Goal: Check status

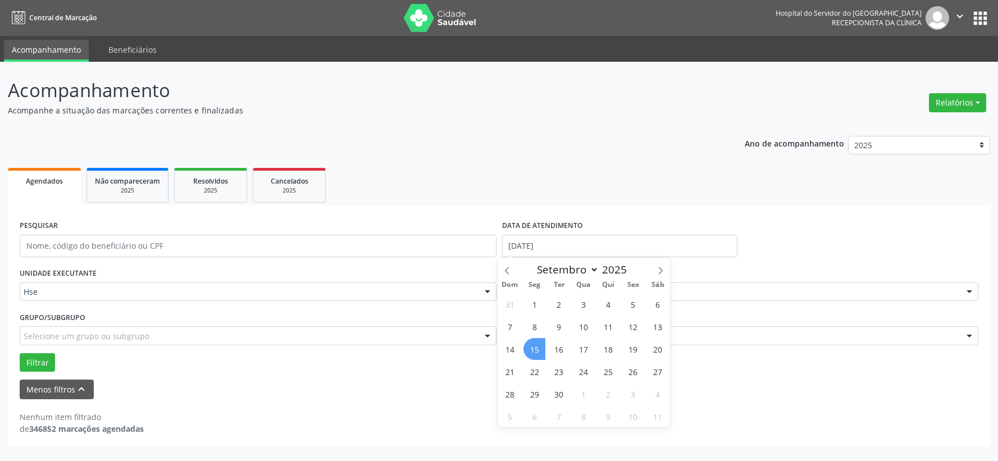
select select "8"
click at [532, 356] on span "15" at bounding box center [534, 349] width 22 height 22
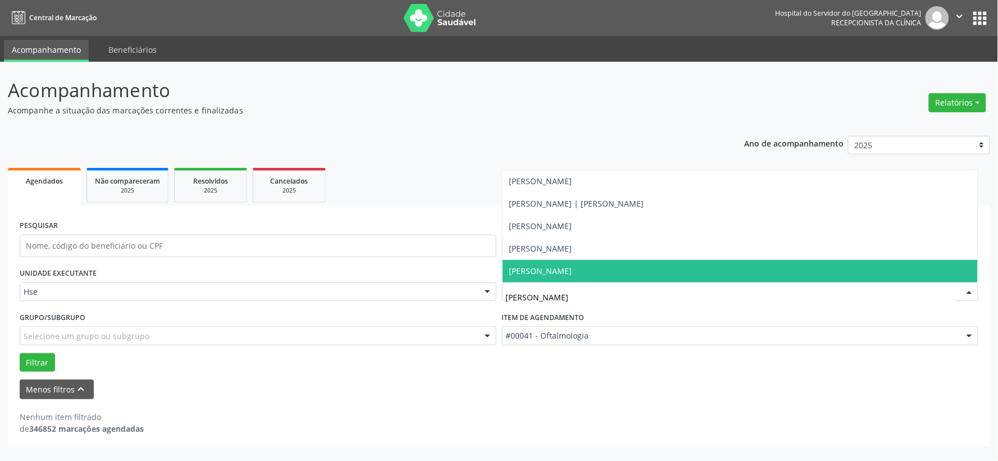
type input "[PERSON_NAME]"
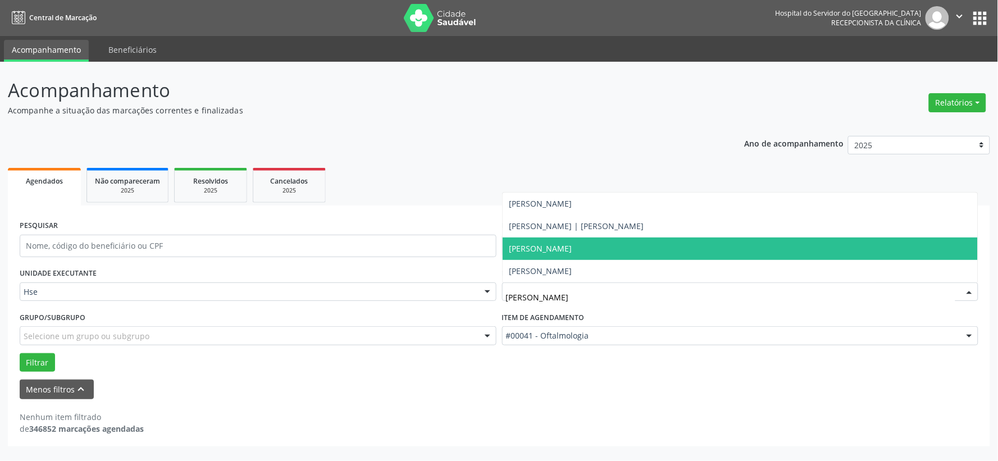
click at [572, 243] on span "[PERSON_NAME]" at bounding box center [540, 248] width 63 height 11
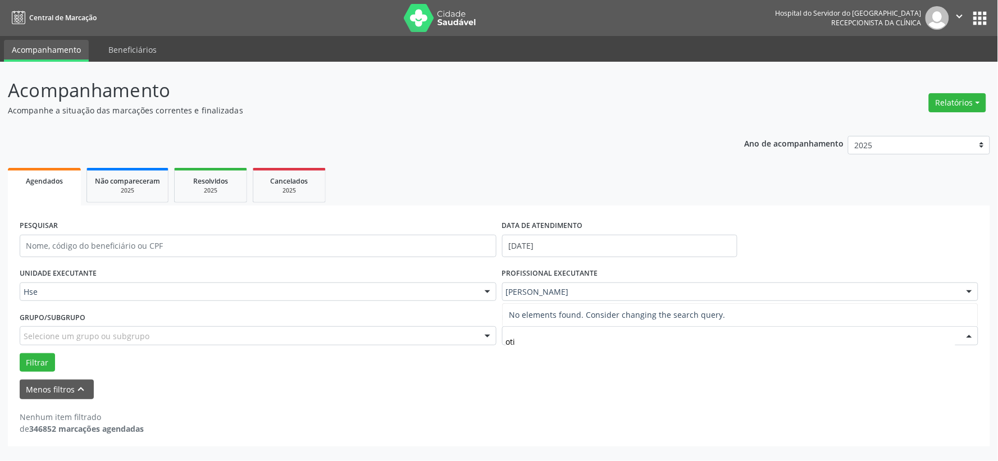
type input "ot"
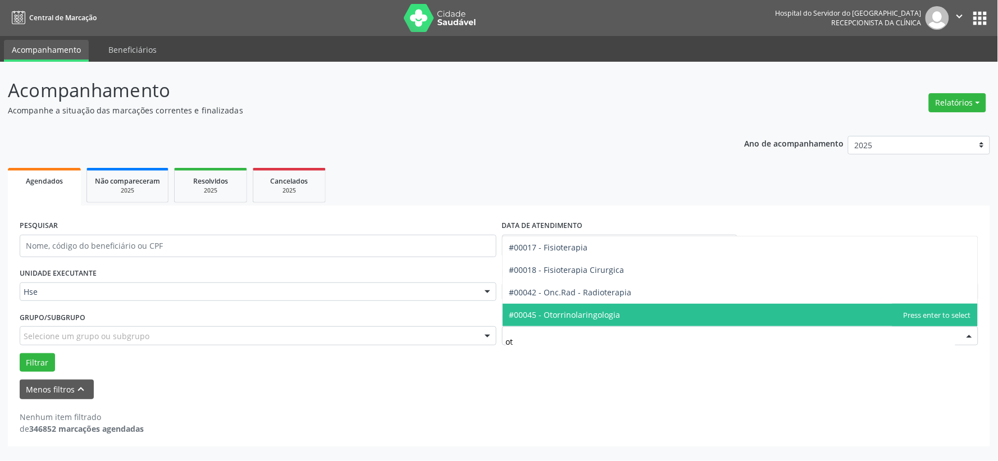
click at [562, 313] on span "#00045 - Otorrinolaringologia" at bounding box center [564, 314] width 111 height 11
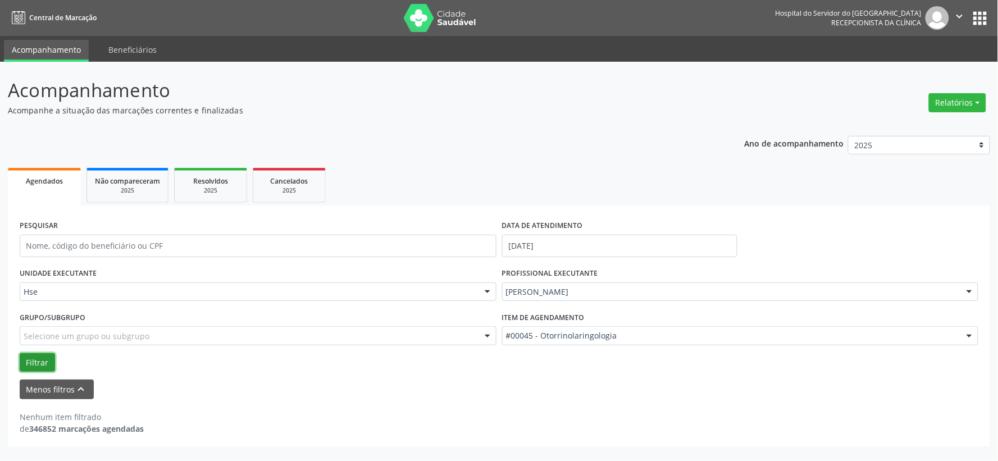
click at [39, 365] on button "Filtrar" at bounding box center [37, 362] width 35 height 19
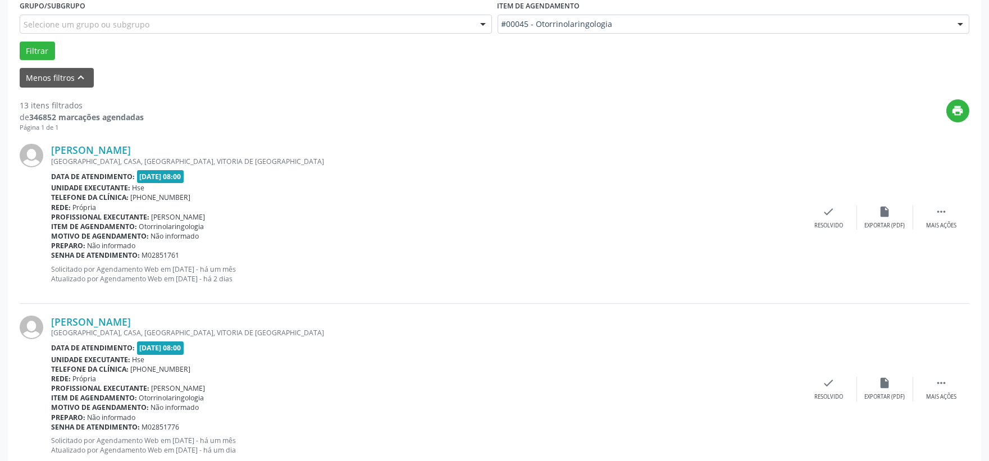
scroll to position [249, 0]
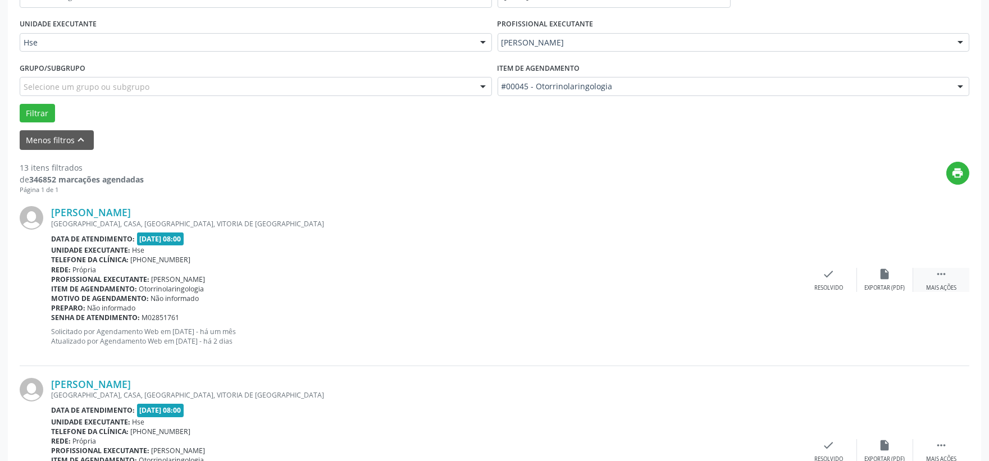
click at [956, 290] on div "Mais ações" at bounding box center [941, 288] width 30 height 8
click at [878, 292] on div "[PERSON_NAME] [GEOGRAPHIC_DATA], [GEOGRAPHIC_DATA], [GEOGRAPHIC_DATA], VITORIA …" at bounding box center [494, 279] width 949 height 171
click at [881, 284] on div "Não compareceu" at bounding box center [885, 288] width 48 height 8
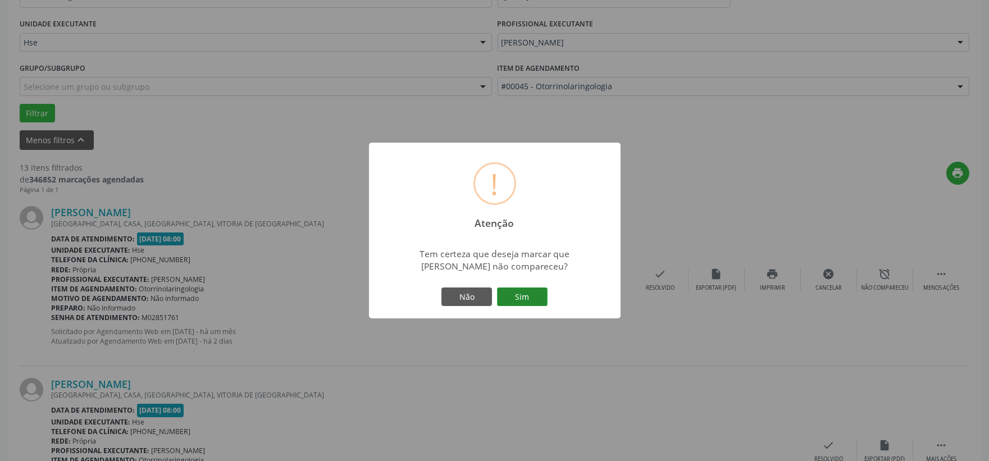
click at [520, 292] on button "Sim" at bounding box center [522, 296] width 51 height 19
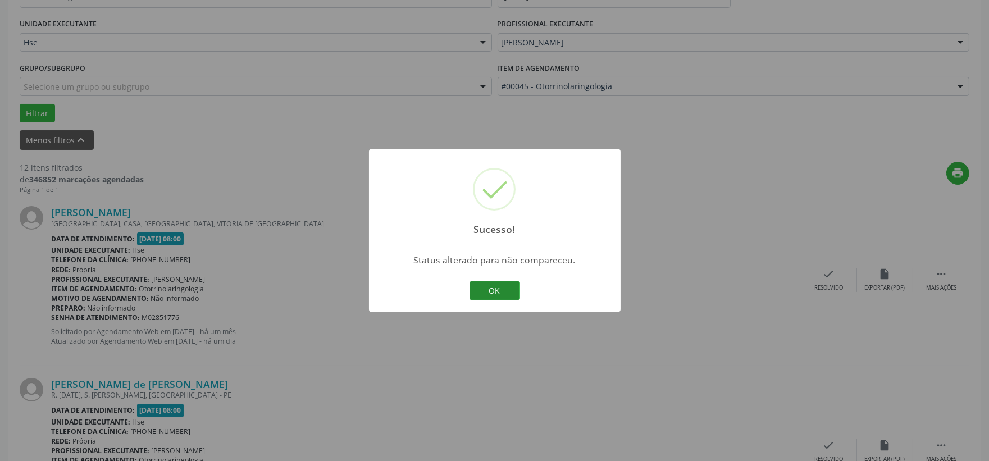
click at [494, 293] on button "OK" at bounding box center [494, 290] width 51 height 19
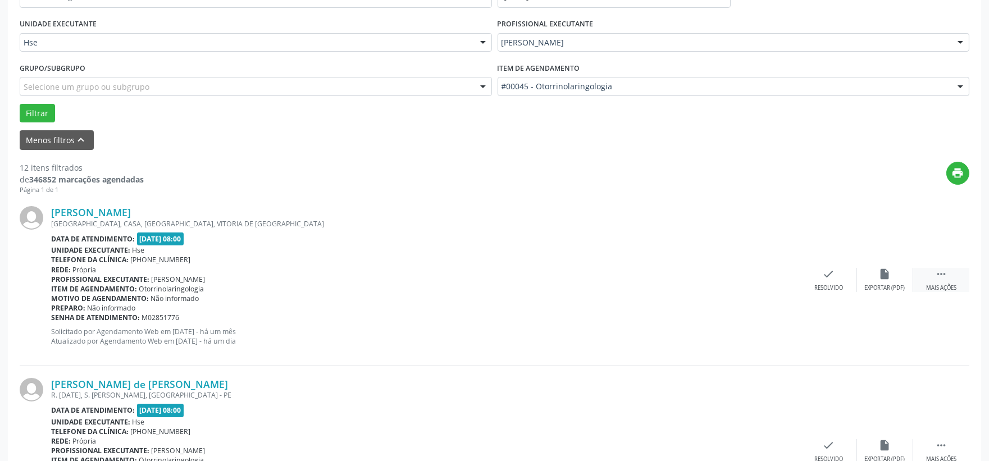
click at [940, 274] on icon "" at bounding box center [941, 274] width 12 height 12
click at [868, 285] on div "Não compareceu" at bounding box center [885, 288] width 48 height 8
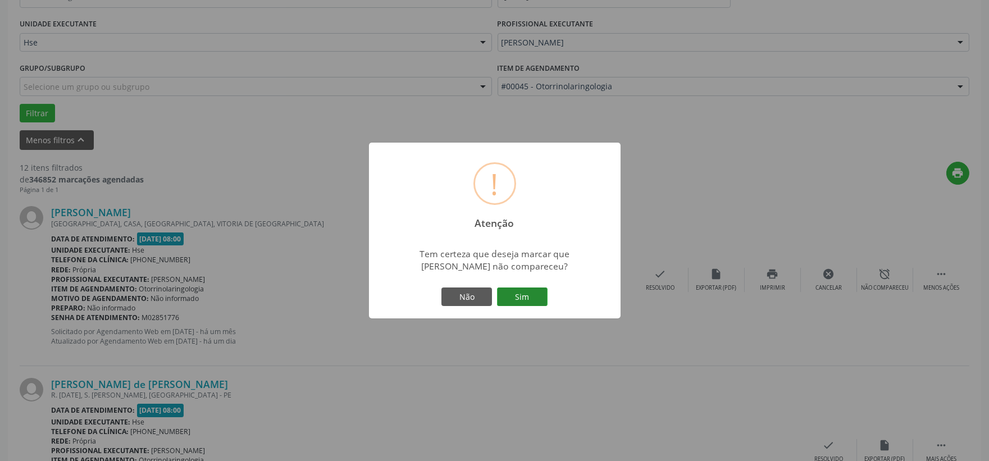
click at [526, 291] on button "Sim" at bounding box center [522, 296] width 51 height 19
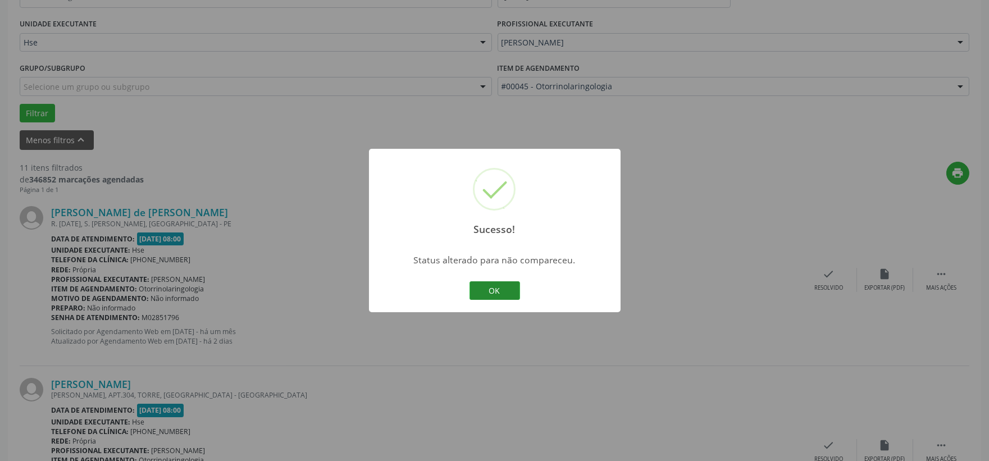
click at [500, 290] on button "OK" at bounding box center [494, 290] width 51 height 19
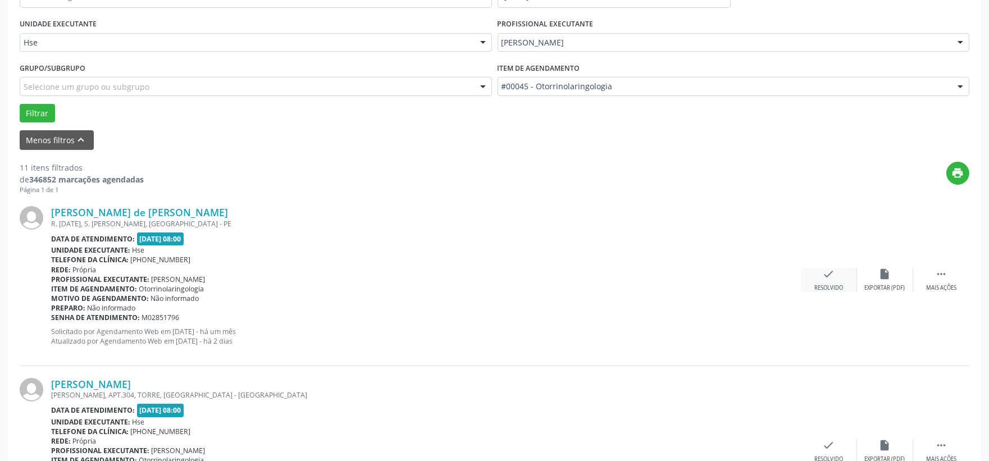
click at [816, 282] on div "check Resolvido" at bounding box center [829, 280] width 56 height 24
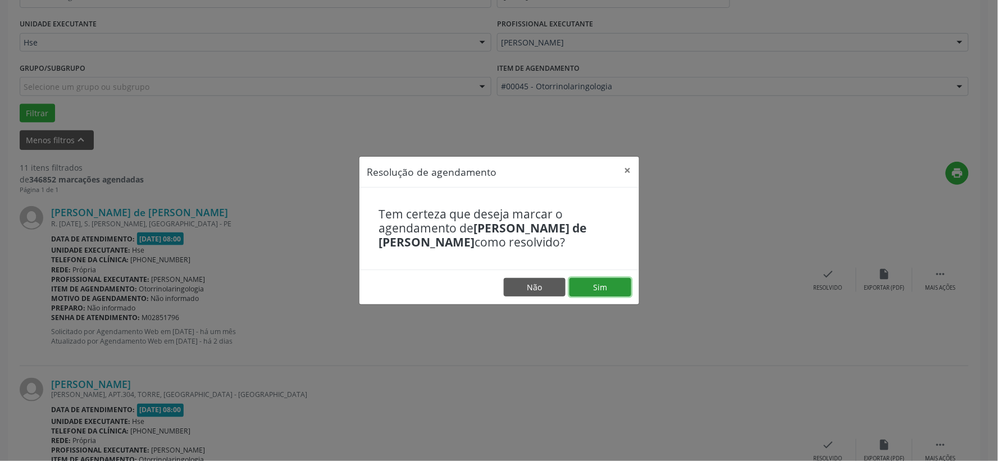
click at [608, 284] on button "Sim" at bounding box center [600, 287] width 62 height 19
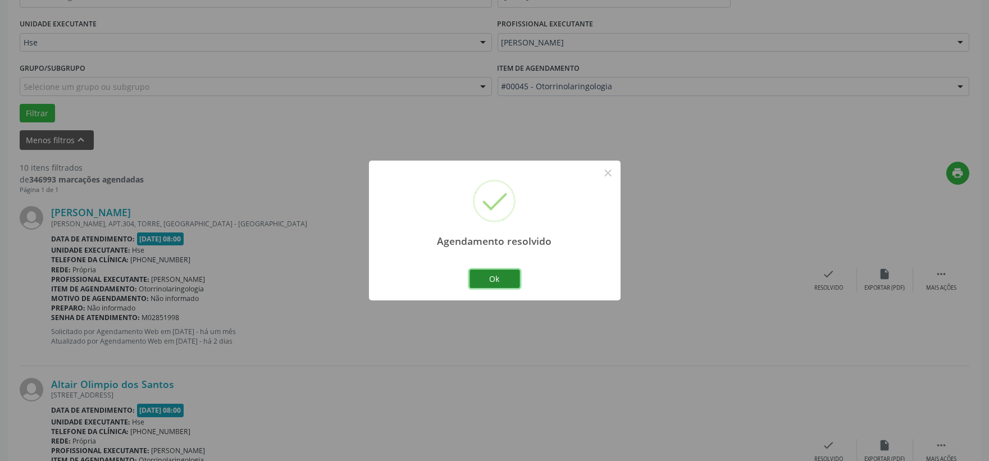
click at [506, 274] on button "Ok" at bounding box center [494, 278] width 51 height 19
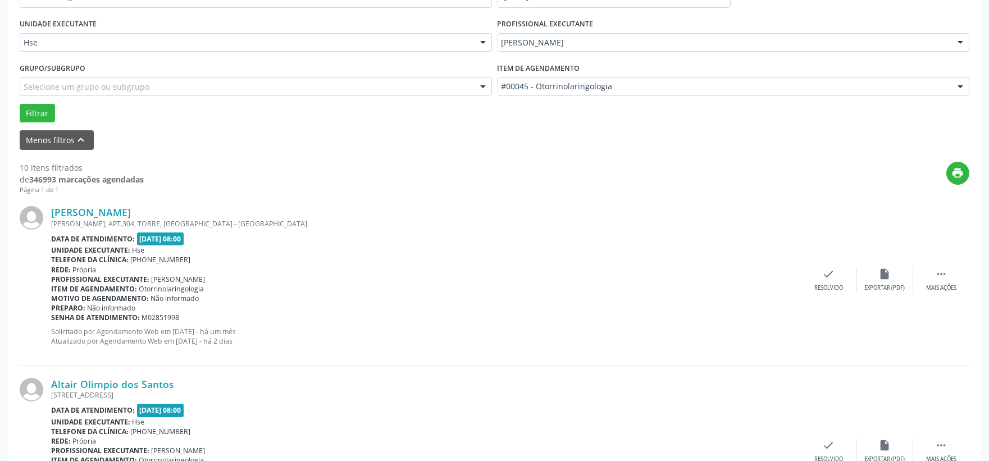
click at [838, 294] on div "[PERSON_NAME] [PERSON_NAME][STREET_ADDRESS] Data de atendimento: [DATE] 08:00 U…" at bounding box center [494, 279] width 949 height 171
click at [826, 289] on div "Resolvido" at bounding box center [828, 288] width 29 height 8
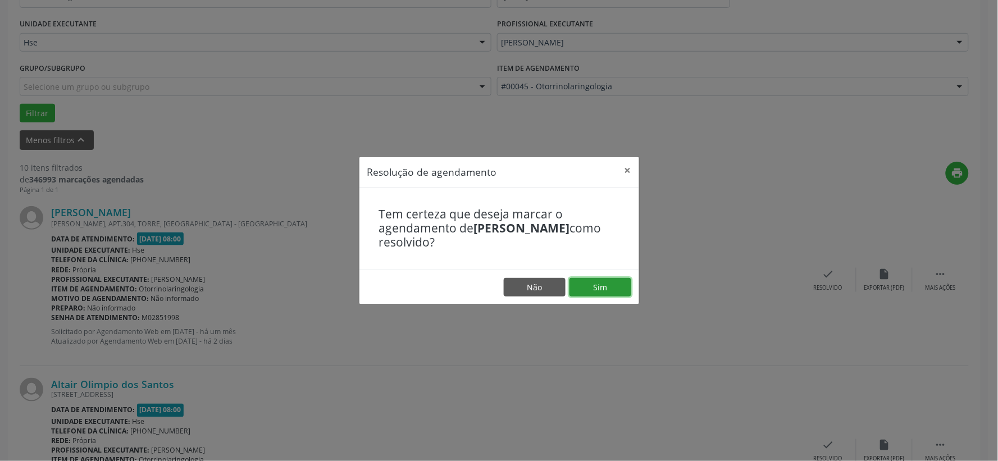
click at [616, 281] on button "Sim" at bounding box center [600, 287] width 62 height 19
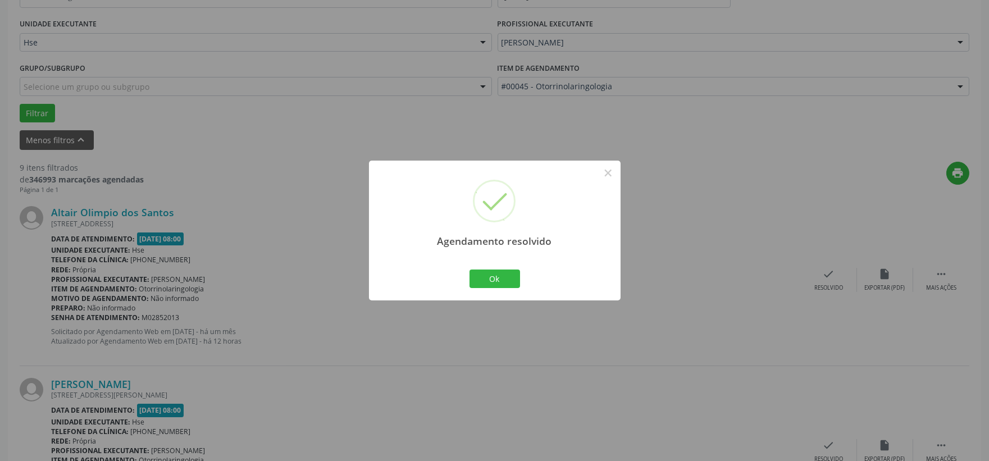
click at [524, 285] on div "Agendamento resolvido × Ok Cancel" at bounding box center [495, 231] width 252 height 140
click at [501, 276] on button "Ok" at bounding box center [494, 278] width 51 height 19
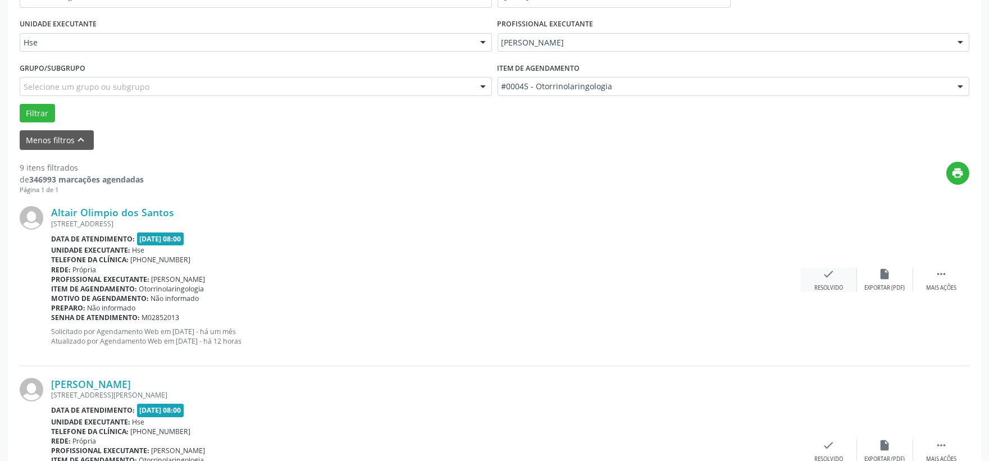
click at [819, 284] on div "Resolvido" at bounding box center [828, 288] width 29 height 8
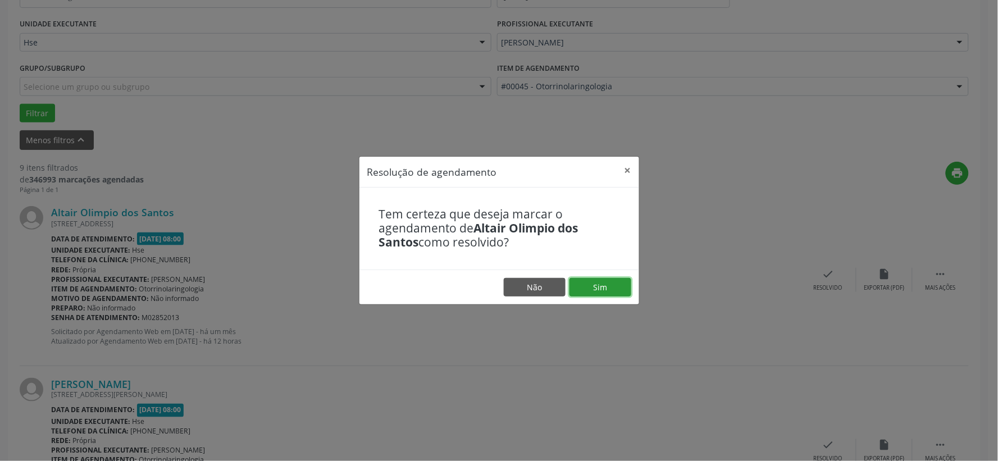
click at [611, 288] on button "Sim" at bounding box center [600, 287] width 62 height 19
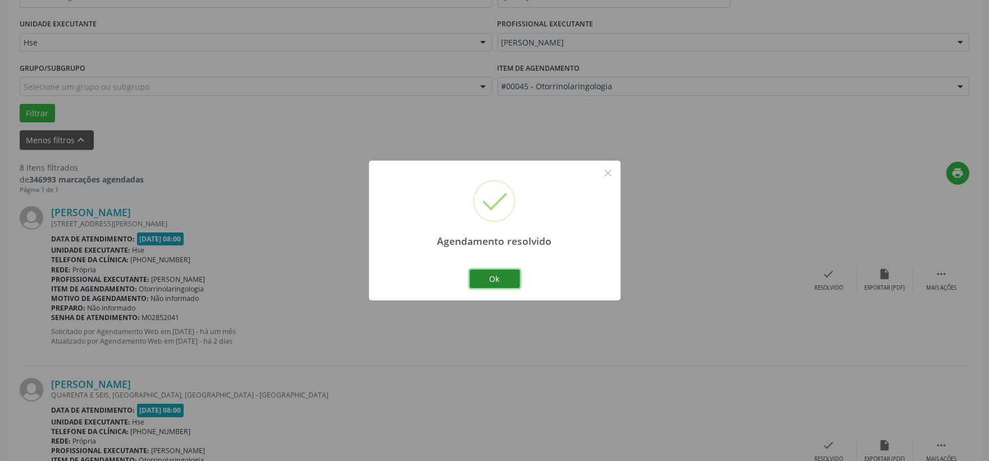
click at [506, 287] on button "Ok" at bounding box center [494, 278] width 51 height 19
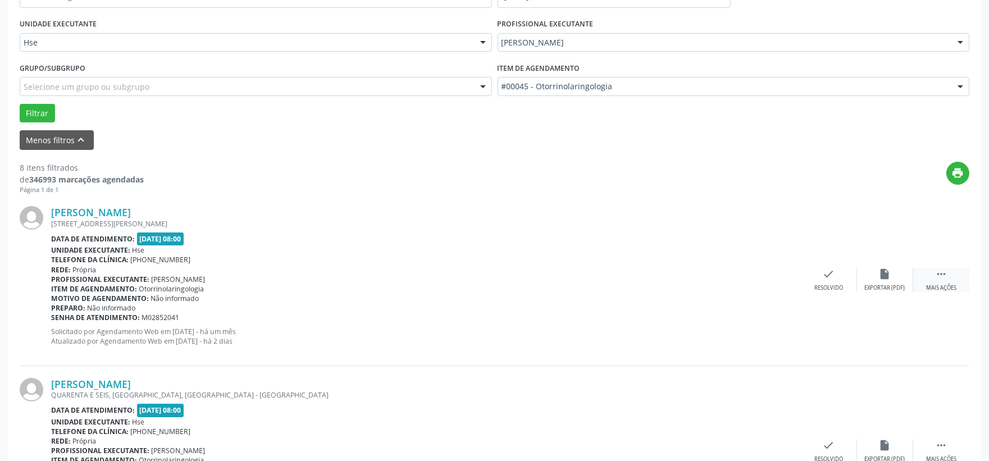
click at [934, 274] on div " Mais ações" at bounding box center [941, 280] width 56 height 24
click at [890, 278] on icon "alarm_off" at bounding box center [885, 274] width 12 height 12
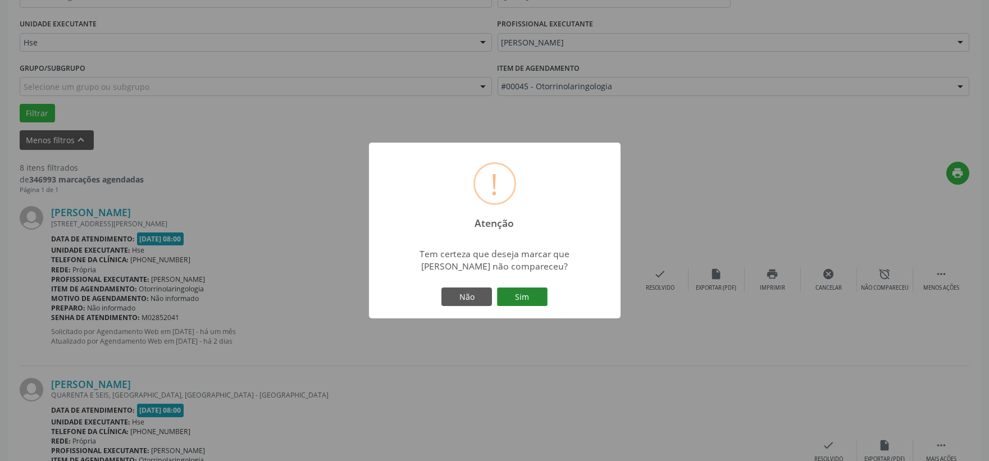
click at [518, 295] on button "Sim" at bounding box center [522, 296] width 51 height 19
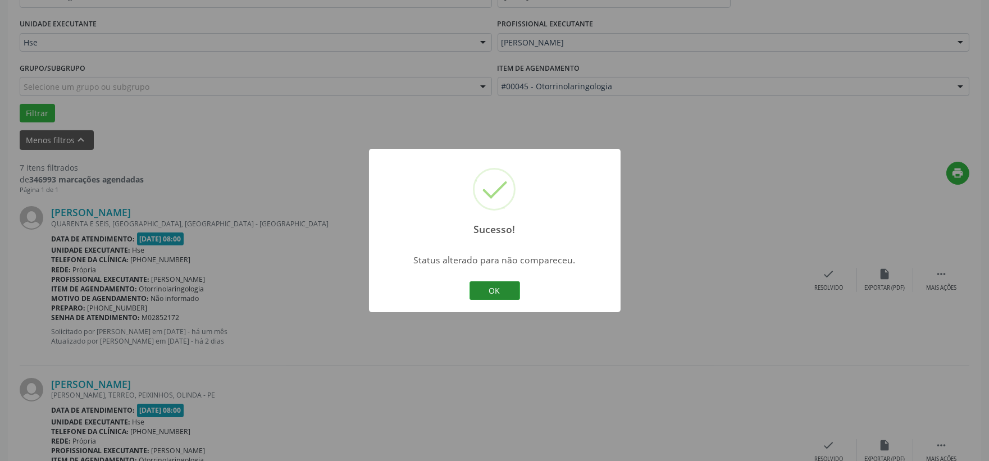
click at [497, 283] on div "OK Cancel" at bounding box center [495, 291] width 56 height 24
click at [504, 285] on button "OK" at bounding box center [494, 290] width 51 height 19
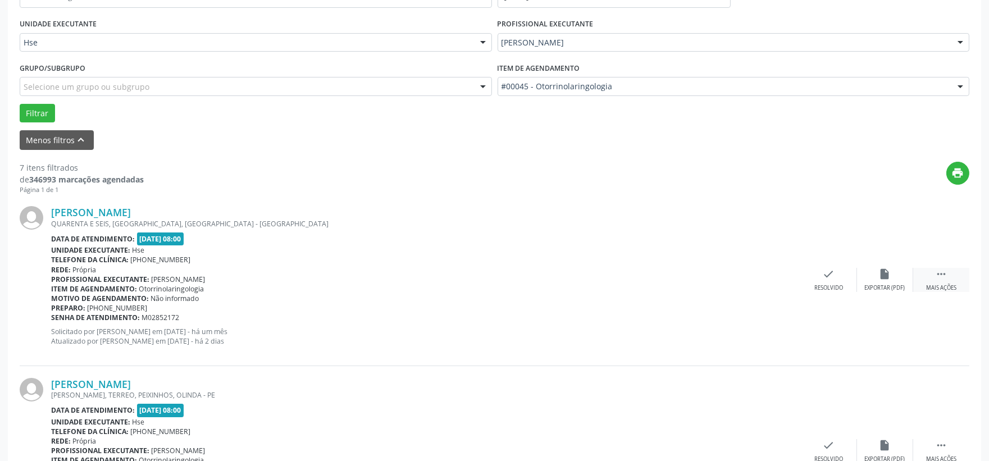
click at [935, 272] on icon "" at bounding box center [941, 274] width 12 height 12
click at [891, 278] on div "alarm_off Não compareceu" at bounding box center [885, 280] width 56 height 24
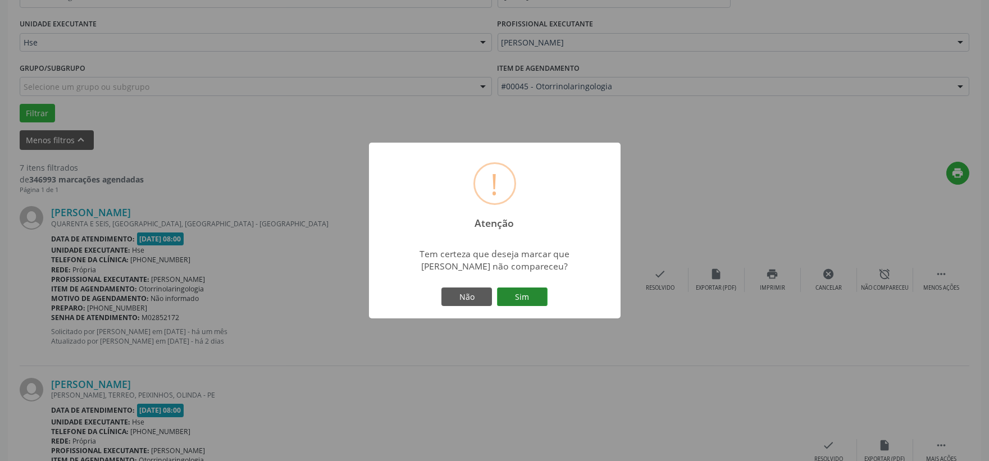
click at [532, 296] on button "Sim" at bounding box center [522, 296] width 51 height 19
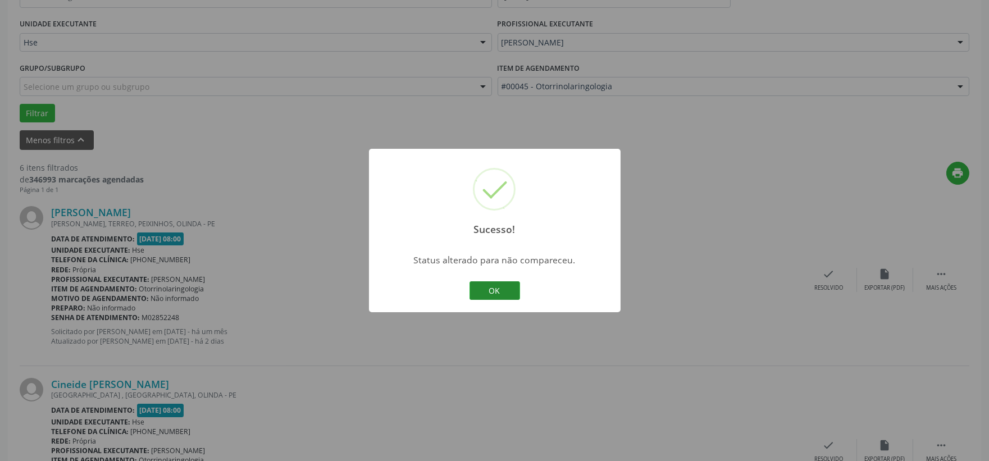
click at [475, 293] on button "OK" at bounding box center [494, 290] width 51 height 19
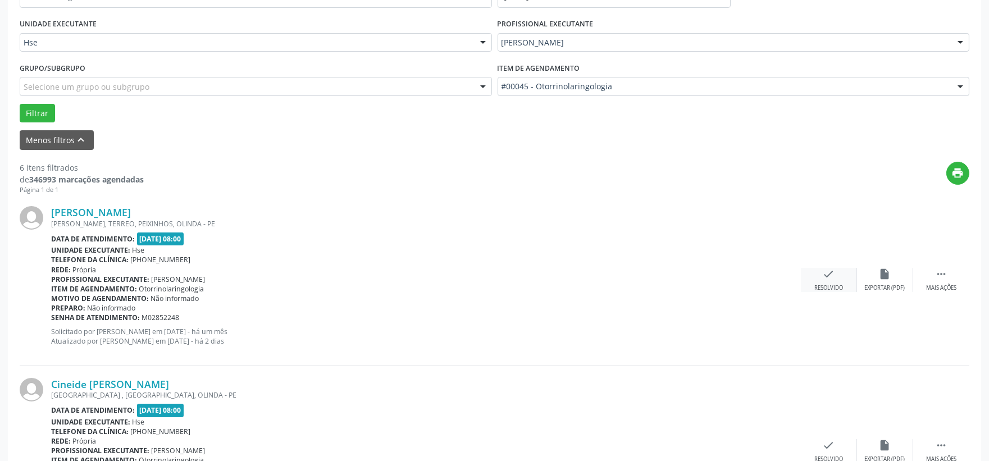
click at [809, 281] on div "check Resolvido" at bounding box center [829, 280] width 56 height 24
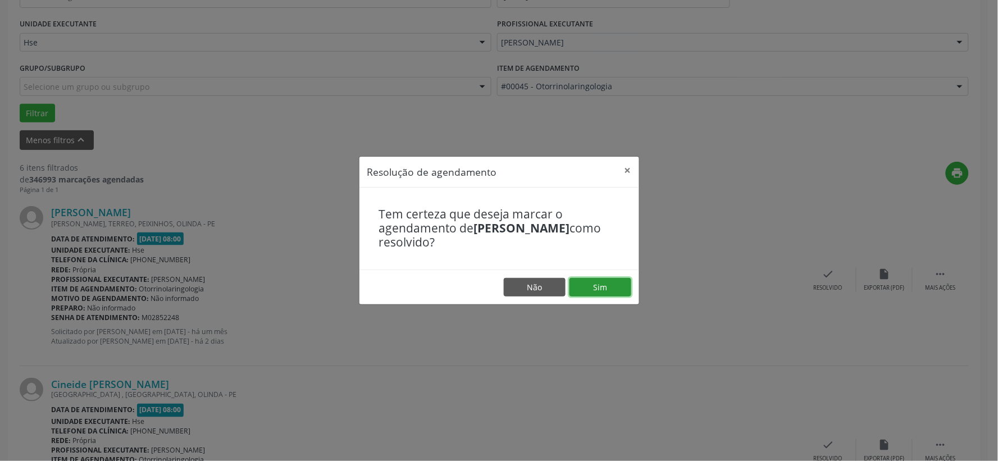
click at [619, 286] on button "Sim" at bounding box center [600, 287] width 62 height 19
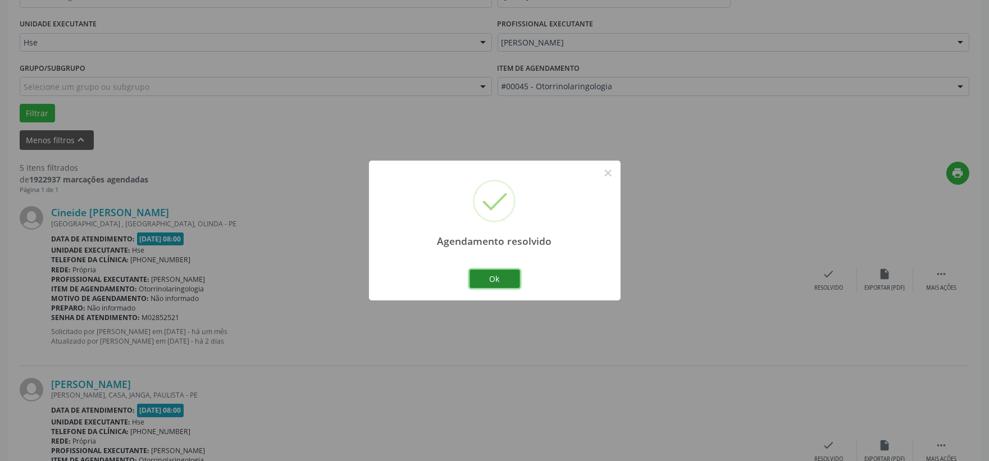
click at [509, 282] on button "Ok" at bounding box center [494, 278] width 51 height 19
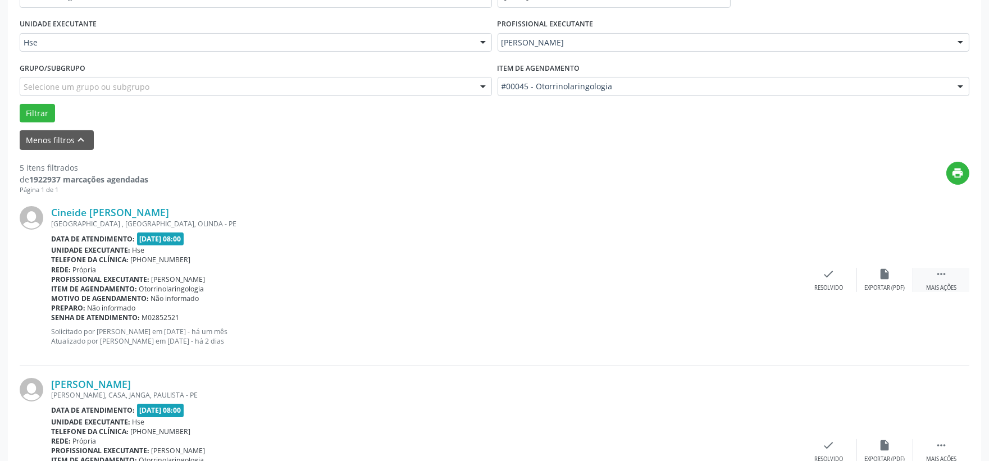
click at [932, 274] on div " Mais ações" at bounding box center [941, 280] width 56 height 24
click at [860, 283] on div "alarm_off Não compareceu" at bounding box center [885, 280] width 56 height 24
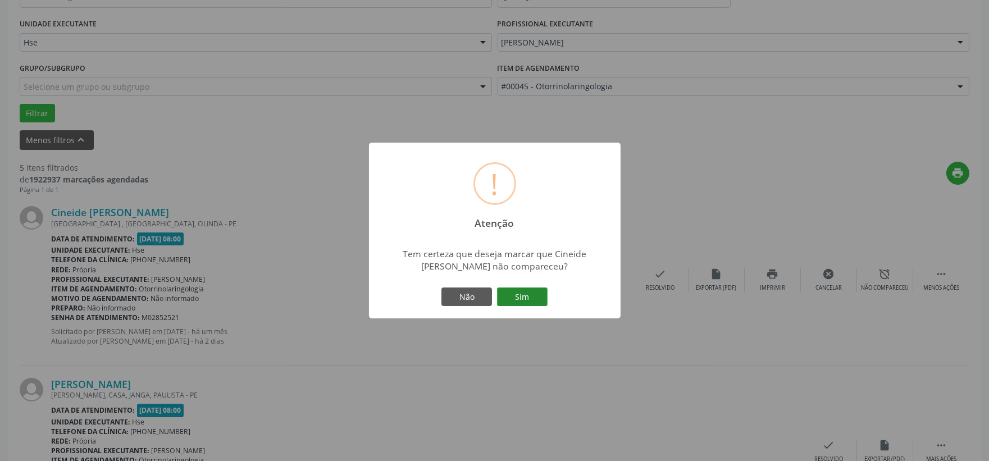
click at [537, 287] on button "Sim" at bounding box center [522, 296] width 51 height 19
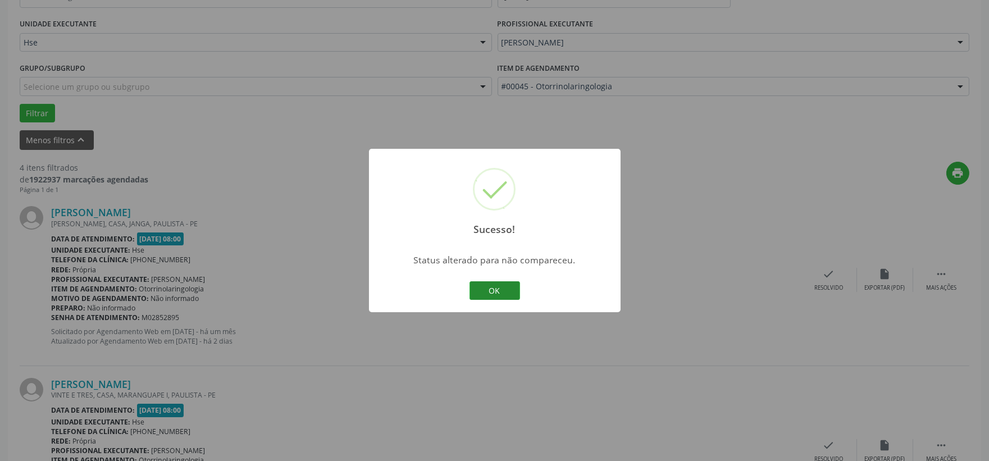
click at [505, 288] on button "OK" at bounding box center [494, 290] width 51 height 19
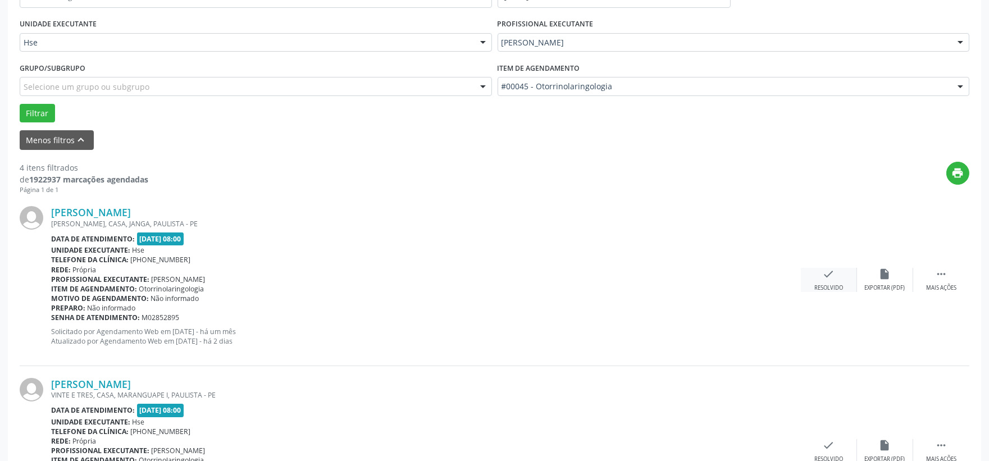
click at [839, 291] on div "Resolvido" at bounding box center [828, 288] width 29 height 8
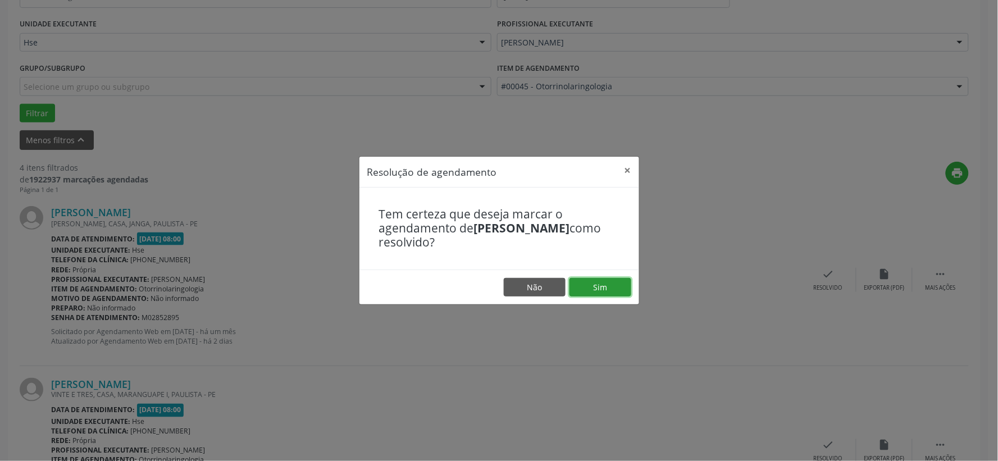
click at [579, 290] on button "Sim" at bounding box center [600, 287] width 62 height 19
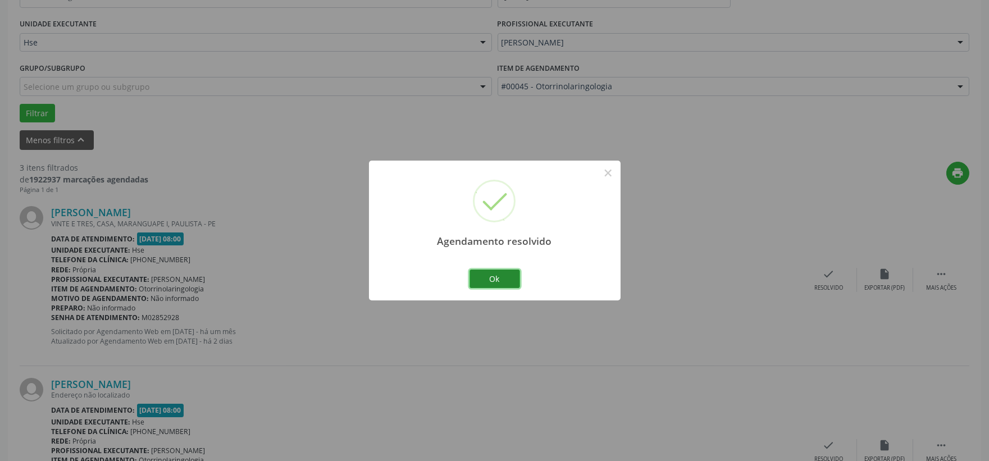
click at [501, 278] on button "Ok" at bounding box center [494, 278] width 51 height 19
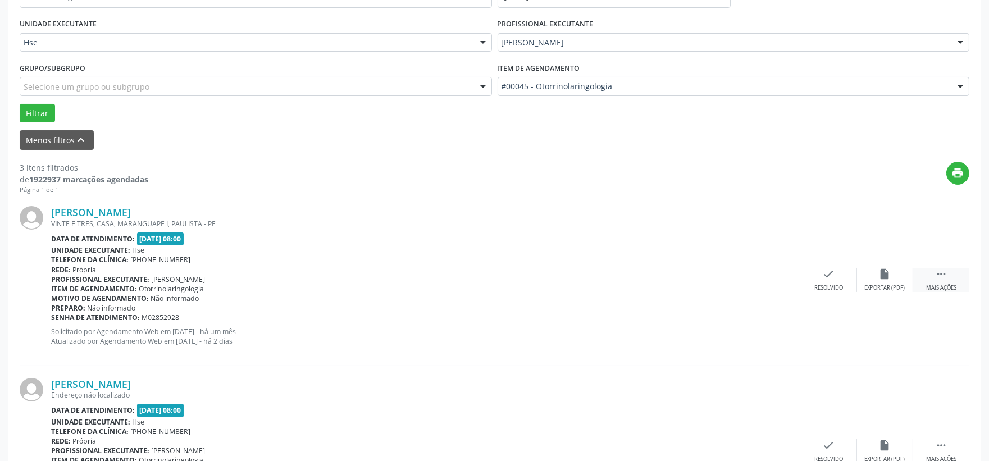
click at [952, 287] on div "Mais ações" at bounding box center [941, 288] width 30 height 8
click at [906, 287] on div "Não compareceu" at bounding box center [885, 288] width 48 height 8
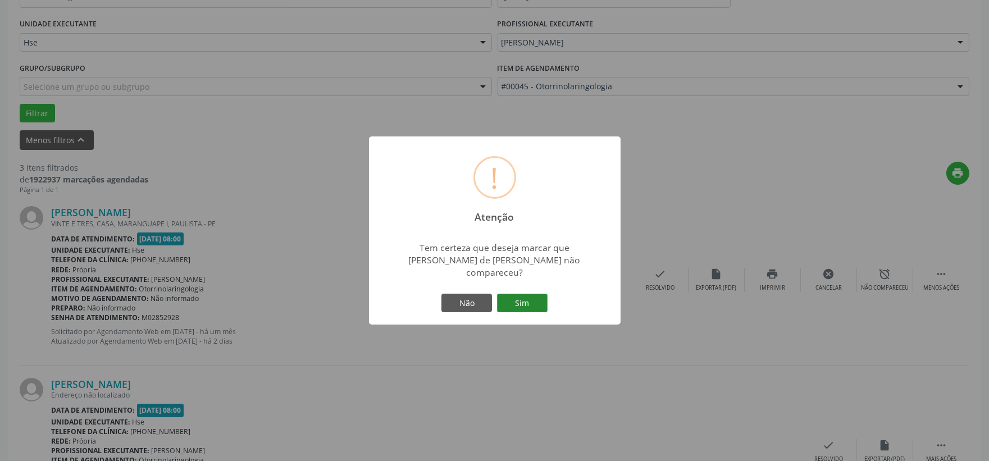
click at [536, 294] on button "Sim" at bounding box center [522, 303] width 51 height 19
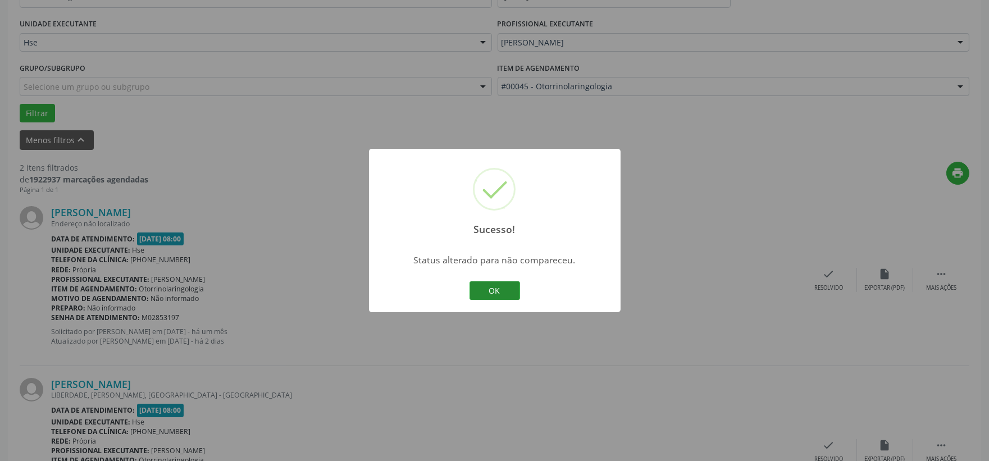
click at [490, 289] on button "OK" at bounding box center [494, 290] width 51 height 19
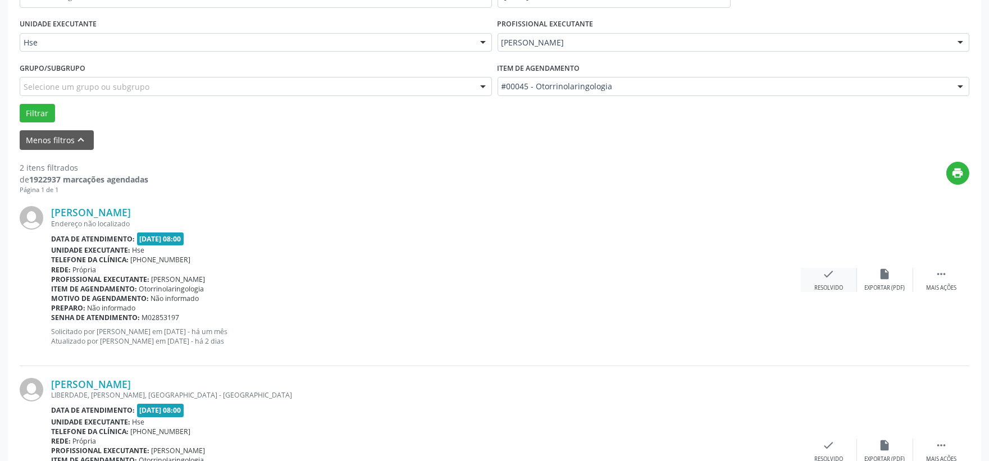
click at [836, 284] on div "Resolvido" at bounding box center [828, 288] width 29 height 8
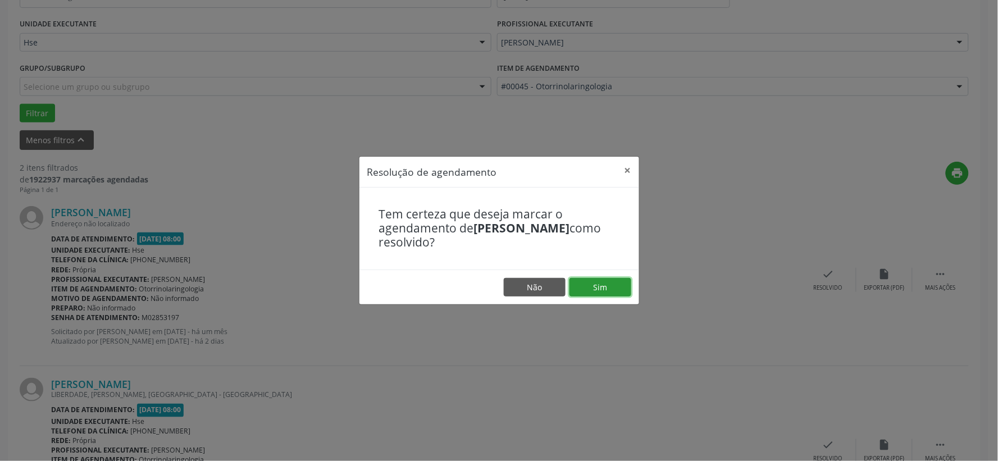
click at [610, 289] on button "Sim" at bounding box center [600, 287] width 62 height 19
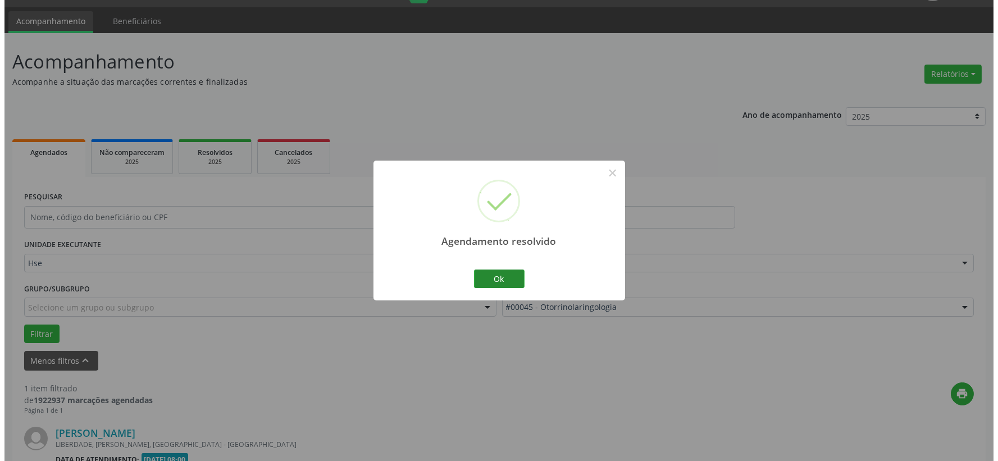
scroll to position [172, 0]
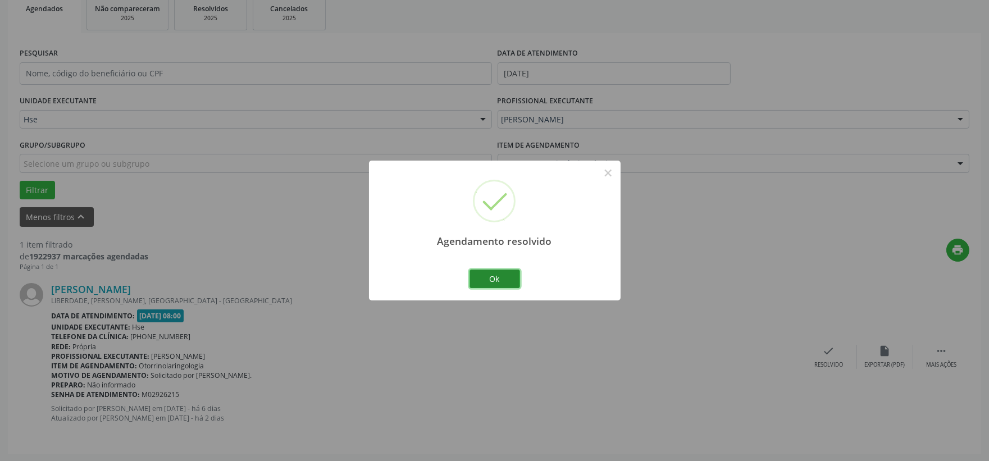
click at [496, 282] on button "Ok" at bounding box center [494, 278] width 51 height 19
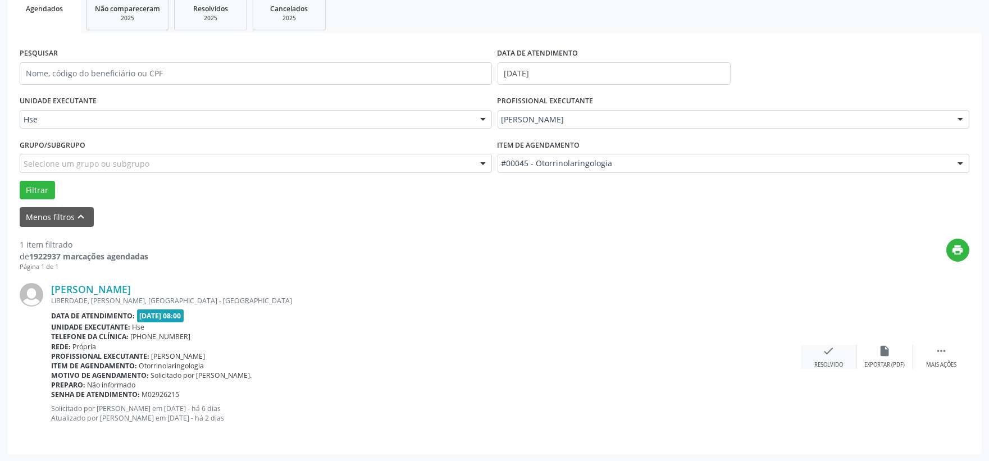
click at [831, 363] on div "Resolvido" at bounding box center [828, 365] width 29 height 8
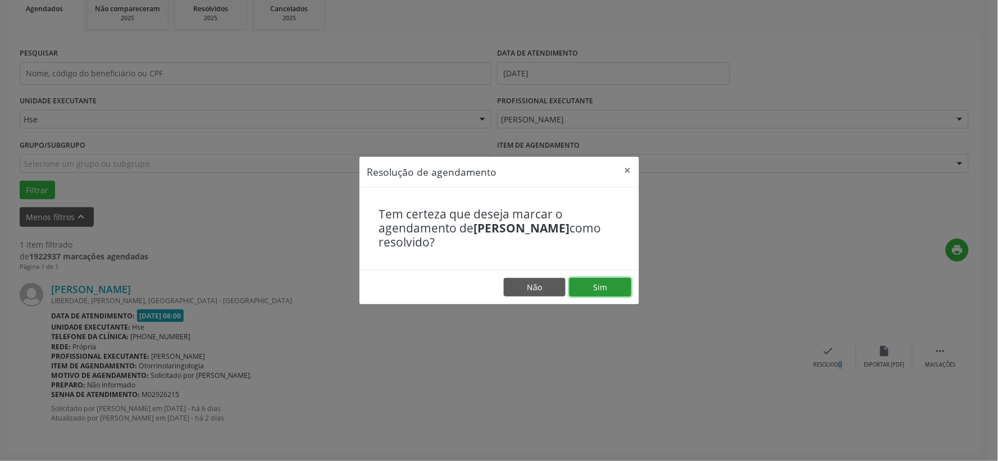
click at [582, 284] on button "Sim" at bounding box center [600, 287] width 62 height 19
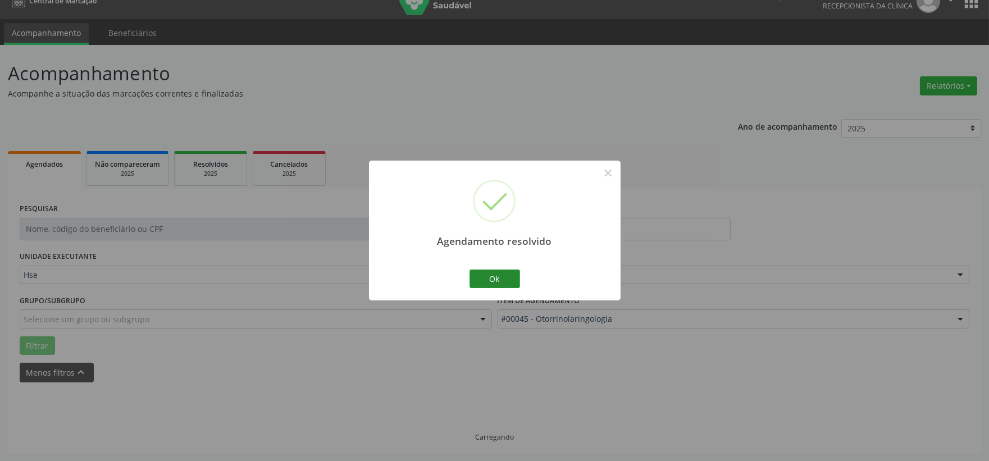
scroll to position [0, 0]
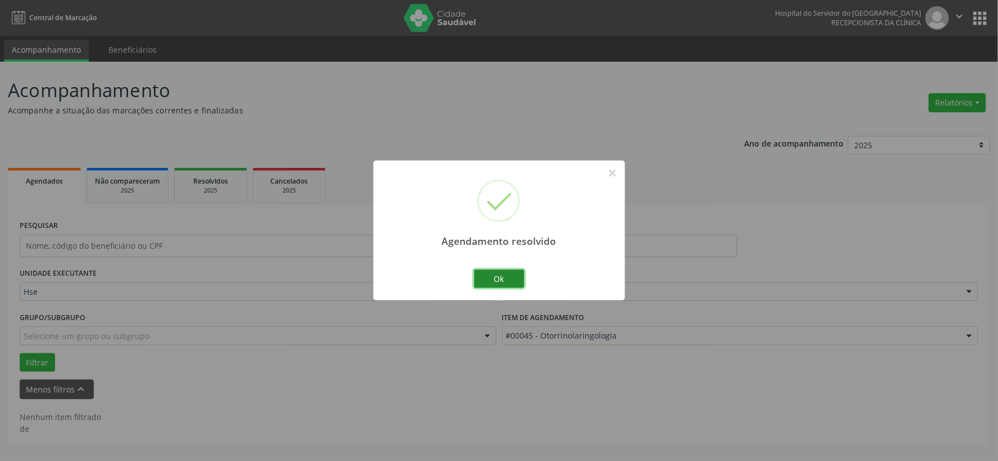
click at [498, 275] on button "Ok" at bounding box center [499, 278] width 51 height 19
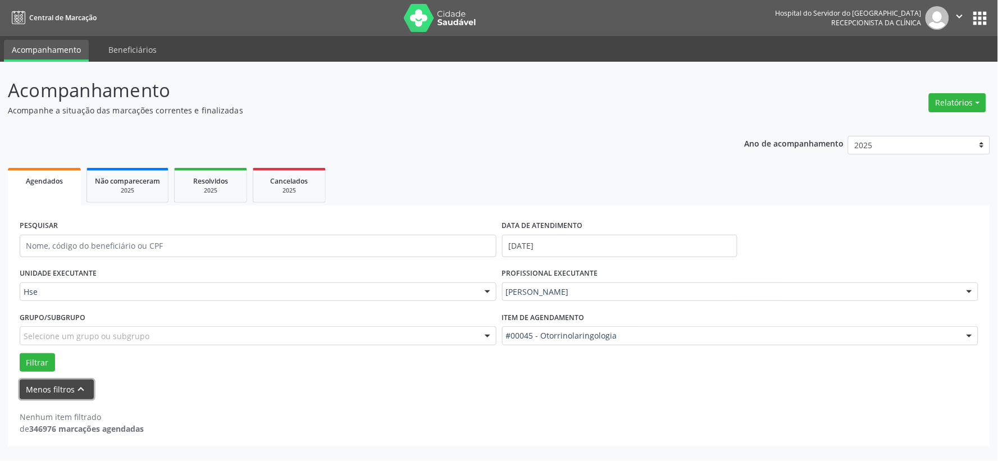
click at [83, 388] on icon "keyboard_arrow_up" at bounding box center [81, 389] width 12 height 12
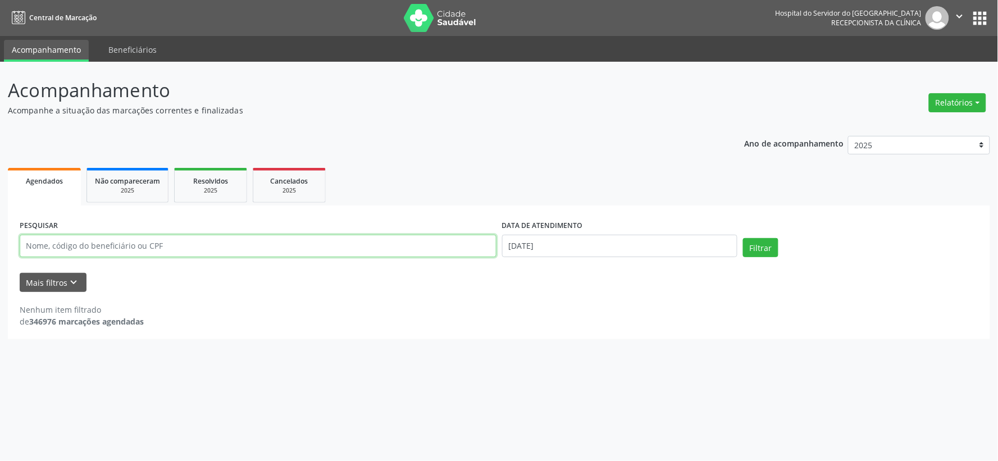
click at [232, 244] on input "text" at bounding box center [258, 246] width 477 height 22
type input "17383706404"
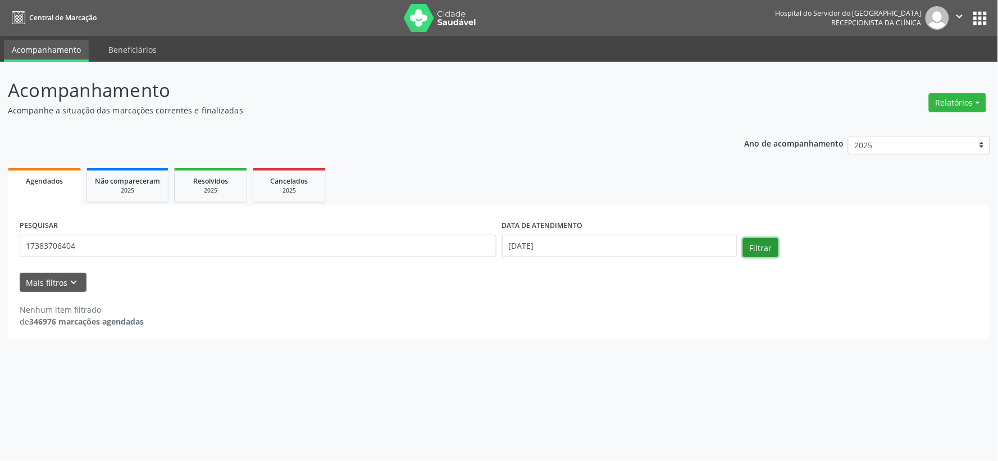
click at [758, 250] on button "Filtrar" at bounding box center [760, 247] width 35 height 19
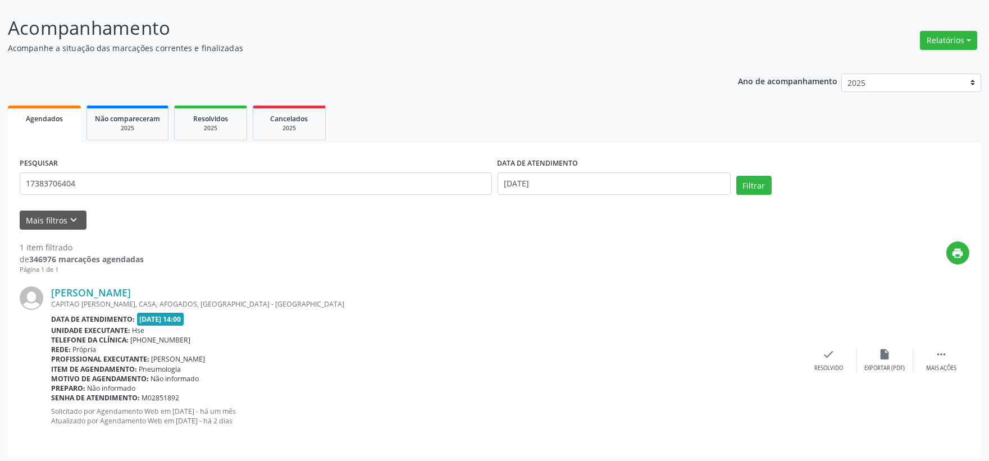
scroll to position [66, 0]
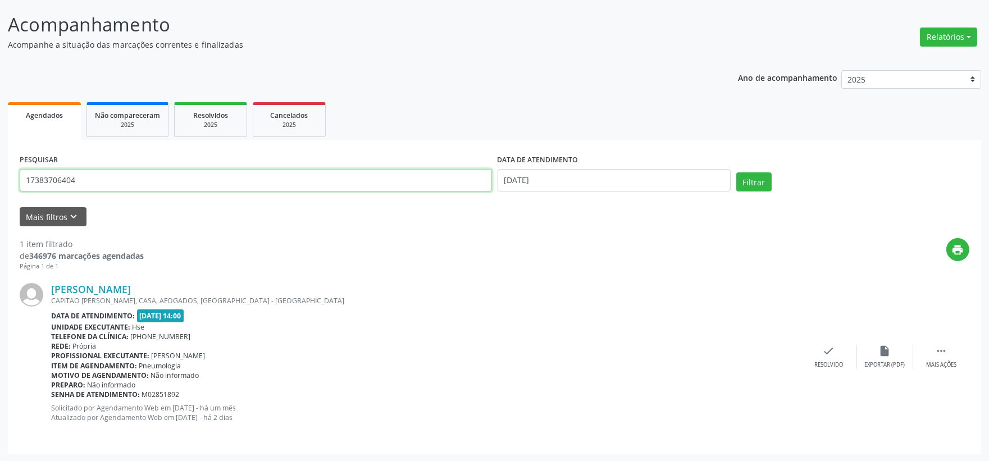
click at [122, 184] on input "17383706404" at bounding box center [256, 180] width 472 height 22
type input "35137525472"
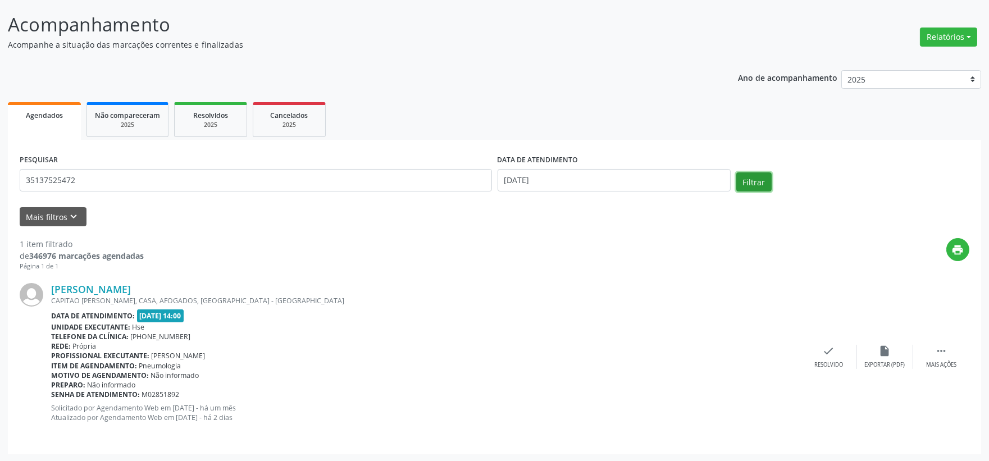
click at [745, 186] on button "Filtrar" at bounding box center [753, 181] width 35 height 19
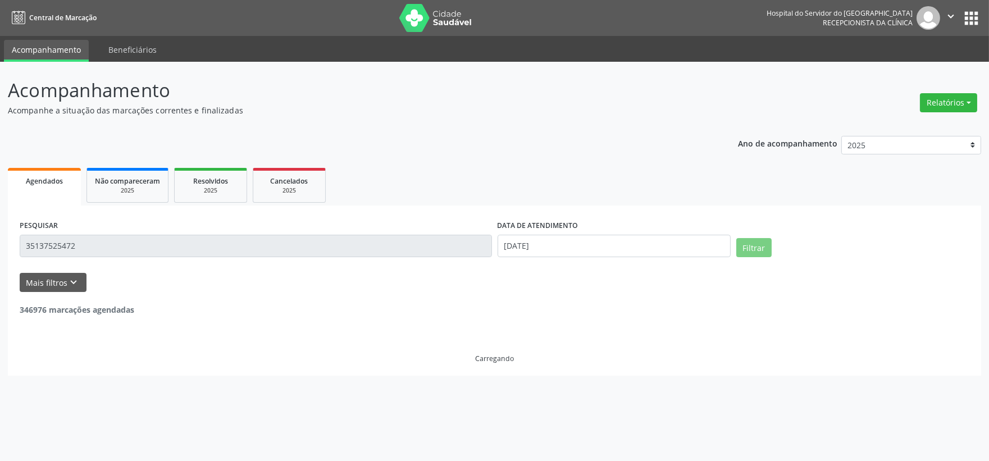
scroll to position [0, 0]
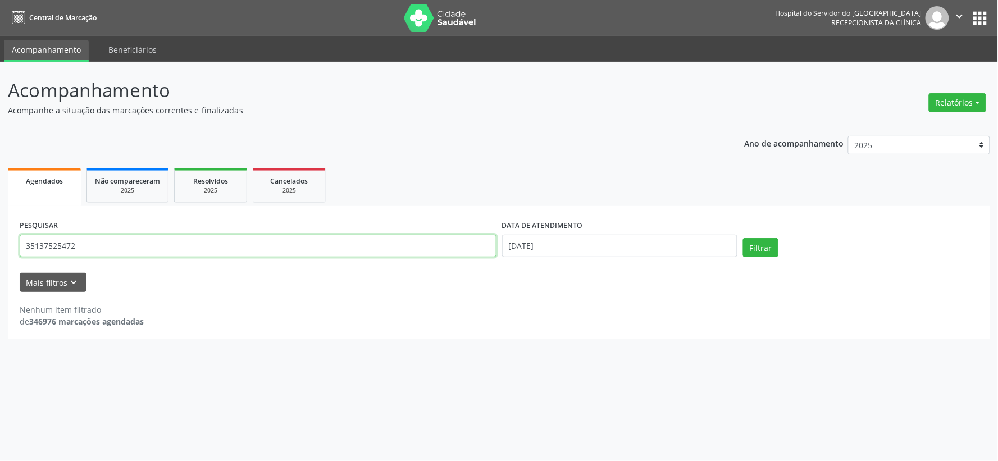
click at [107, 238] on input "35137525472" at bounding box center [258, 246] width 477 height 22
click at [107, 239] on input "35137525472" at bounding box center [258, 246] width 477 height 22
click at [188, 243] on input "text" at bounding box center [258, 246] width 477 height 22
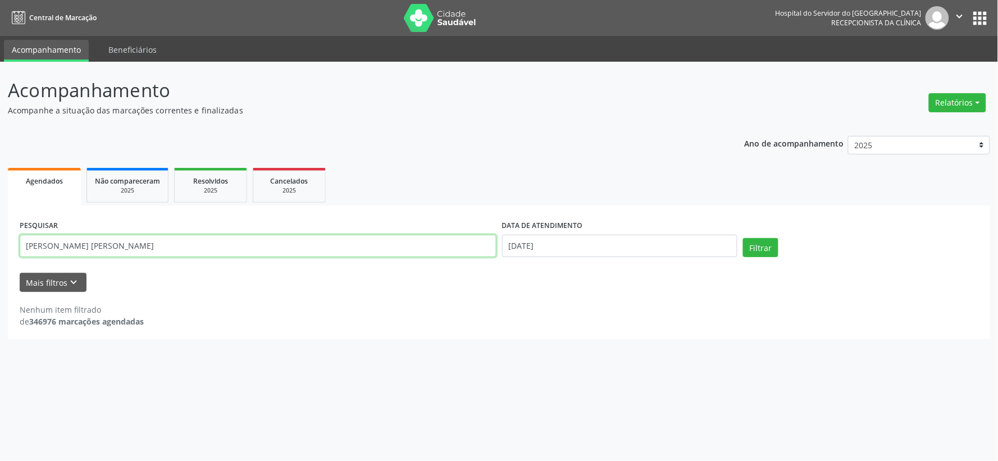
type input "[PERSON_NAME] [PERSON_NAME]"
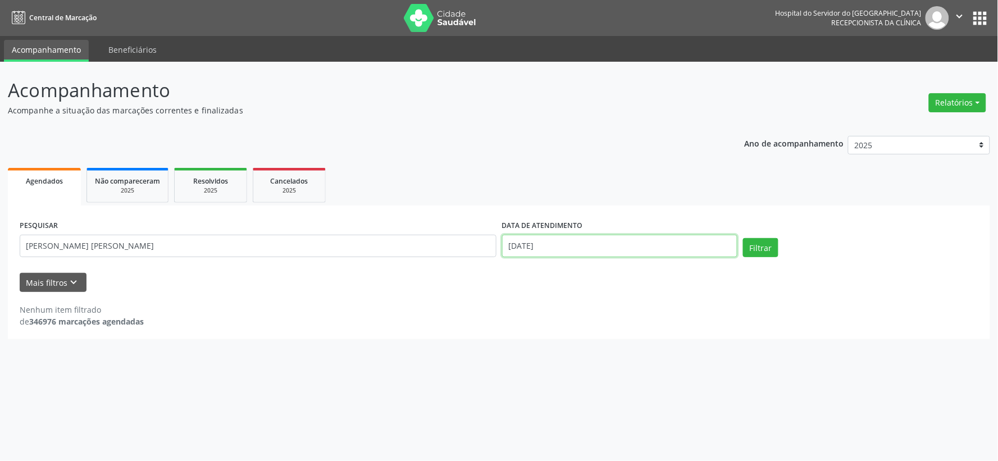
click at [578, 236] on input "[DATE]" at bounding box center [619, 246] width 235 height 22
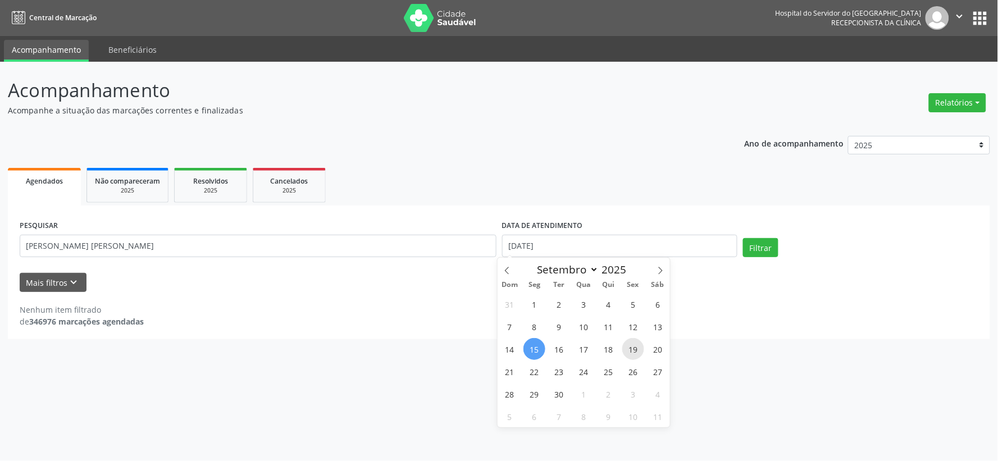
click at [637, 358] on span "19" at bounding box center [633, 349] width 22 height 22
type input "[DATE]"
click at [637, 358] on span "19" at bounding box center [633, 349] width 22 height 22
click at [761, 257] on div "Filtrar" at bounding box center [860, 251] width 241 height 27
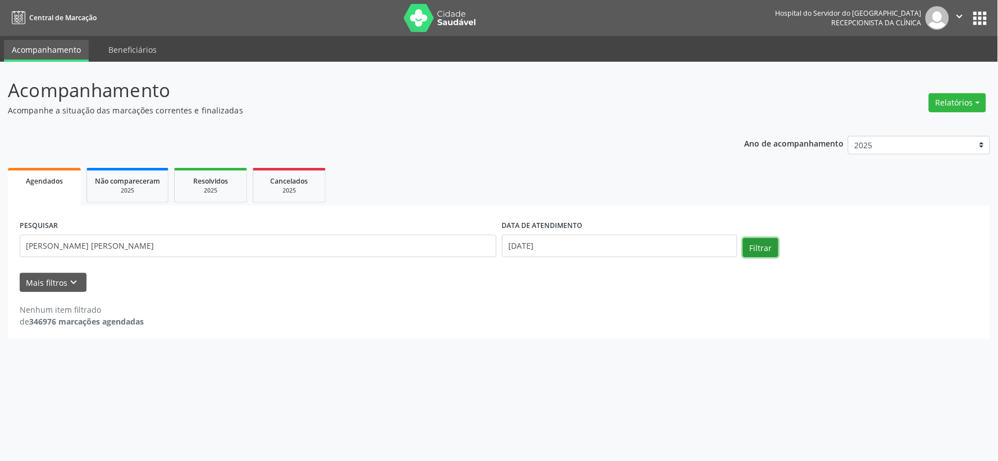
click at [761, 255] on button "Filtrar" at bounding box center [760, 247] width 35 height 19
drag, startPoint x: 565, startPoint y: 233, endPoint x: 562, endPoint y: 244, distance: 11.2
click at [565, 237] on div "DATA DE ATENDIMENTO [DATE]" at bounding box center [619, 237] width 235 height 40
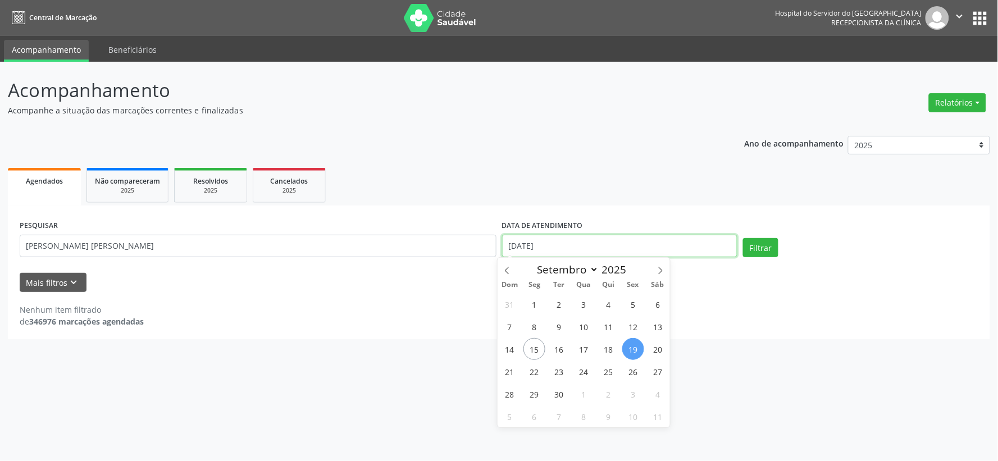
click at [560, 253] on input "[DATE]" at bounding box center [619, 246] width 235 height 22
click at [753, 238] on button "Filtrar" at bounding box center [760, 247] width 35 height 19
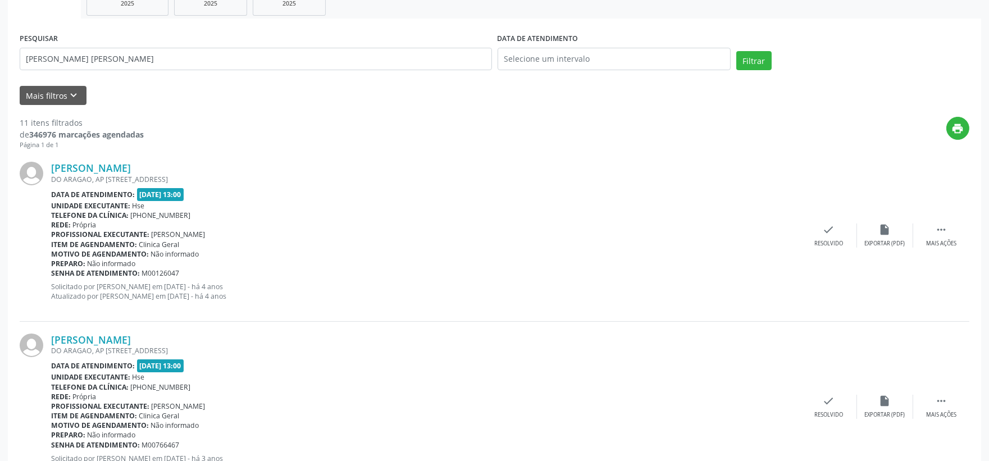
scroll to position [125, 0]
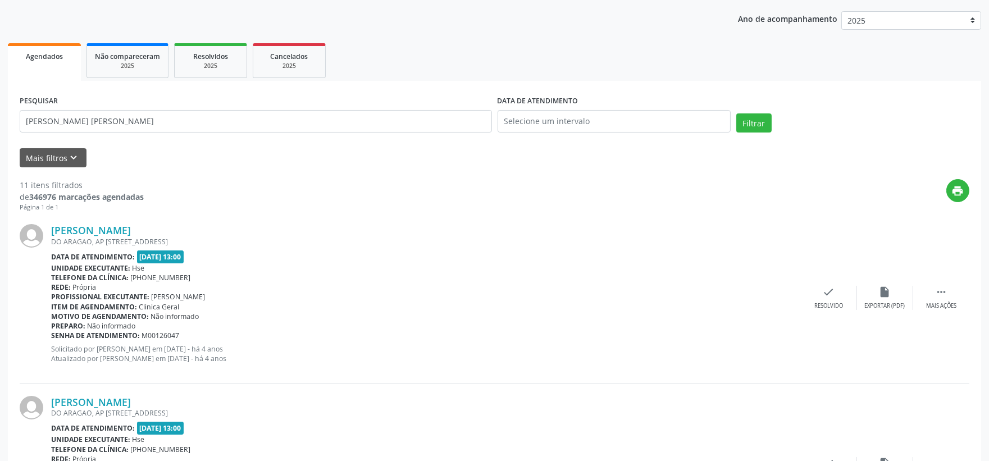
drag, startPoint x: 173, startPoint y: 231, endPoint x: 74, endPoint y: 239, distance: 99.6
click at [74, 239] on div "[PERSON_NAME] [GEOGRAPHIC_DATA], AP 902, [GEOGRAPHIC_DATA], [GEOGRAPHIC_DATA] -…" at bounding box center [425, 297] width 749 height 147
click at [184, 222] on div "[PERSON_NAME] [GEOGRAPHIC_DATA], AP 902, [GEOGRAPHIC_DATA], [GEOGRAPHIC_DATA] -…" at bounding box center [494, 297] width 949 height 171
drag, startPoint x: 178, startPoint y: 234, endPoint x: 52, endPoint y: 234, distance: 126.3
click at [52, 234] on div "[PERSON_NAME]" at bounding box center [425, 230] width 749 height 12
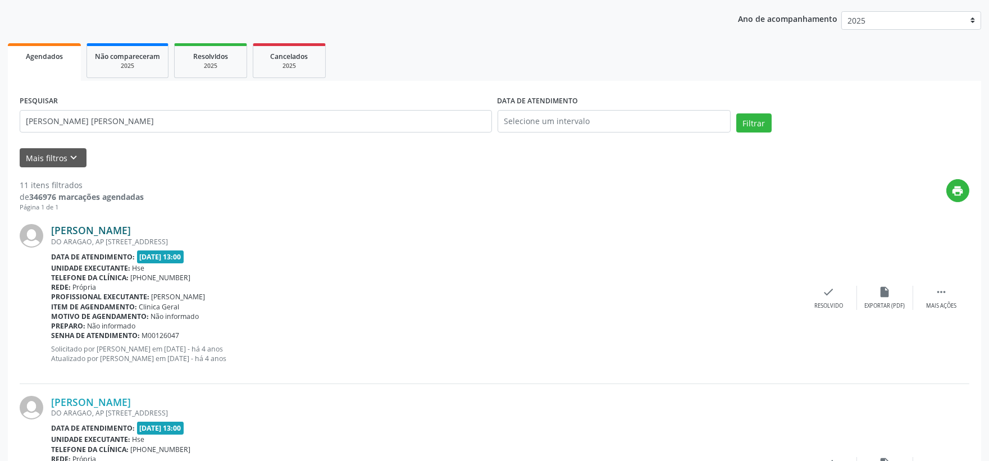
copy link "[PERSON_NAME]"
click at [106, 118] on input "[PERSON_NAME] [PERSON_NAME]" at bounding box center [256, 121] width 472 height 22
click at [101, 116] on input "[PERSON_NAME] [PERSON_NAME]" at bounding box center [256, 121] width 472 height 22
click at [99, 116] on input "[PERSON_NAME] [PERSON_NAME]" at bounding box center [256, 121] width 472 height 22
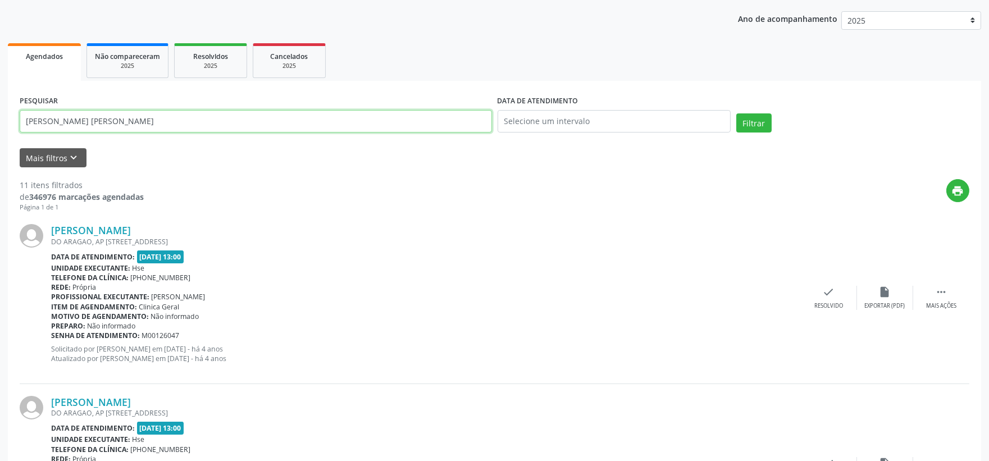
click at [99, 116] on input "[PERSON_NAME] [PERSON_NAME]" at bounding box center [256, 121] width 472 height 22
paste input "[PERSON_NAME] Correia da S"
type input "[PERSON_NAME]"
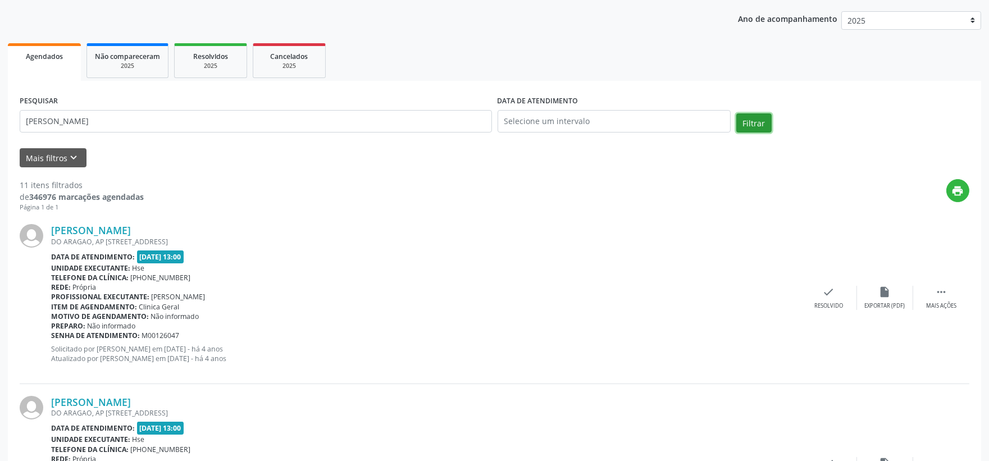
click at [741, 116] on button "Filtrar" at bounding box center [753, 122] width 35 height 19
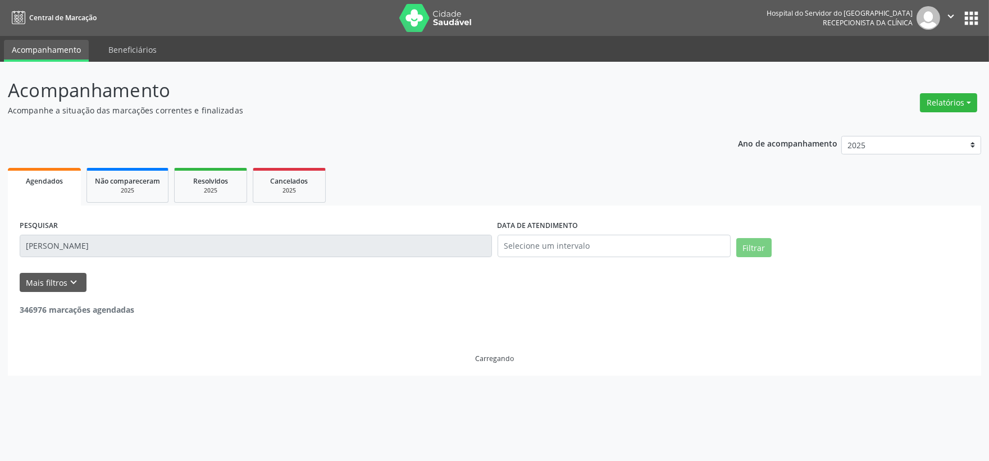
scroll to position [0, 0]
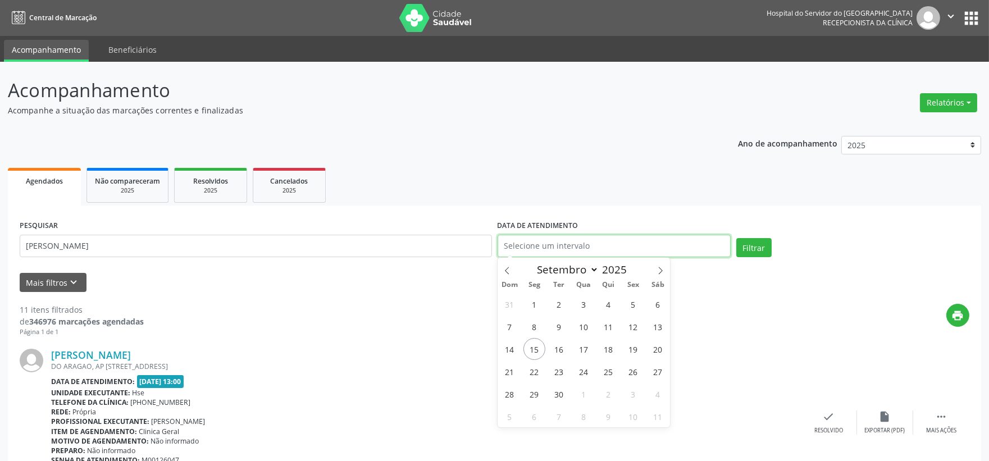
click at [563, 244] on input "text" at bounding box center [613, 246] width 233 height 22
click at [631, 349] on span "19" at bounding box center [633, 349] width 22 height 22
type input "[DATE]"
click at [631, 349] on span "19" at bounding box center [633, 349] width 22 height 22
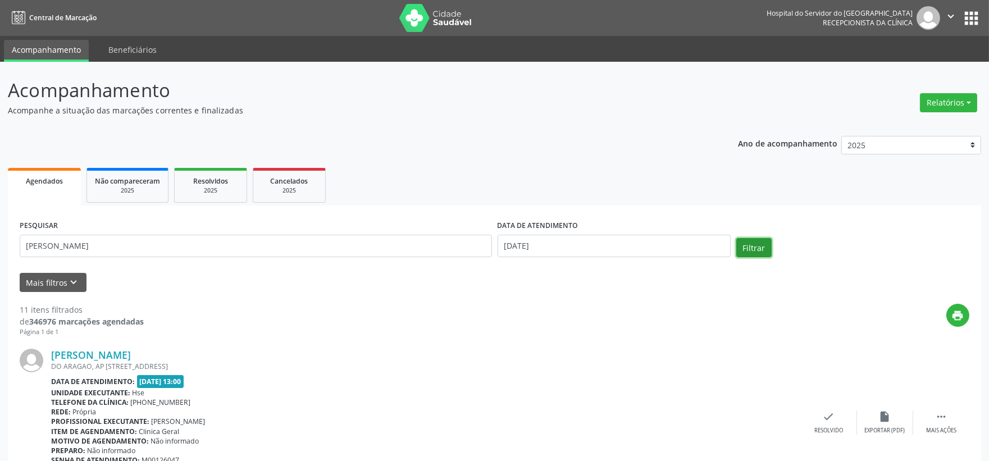
click at [755, 245] on button "Filtrar" at bounding box center [753, 247] width 35 height 19
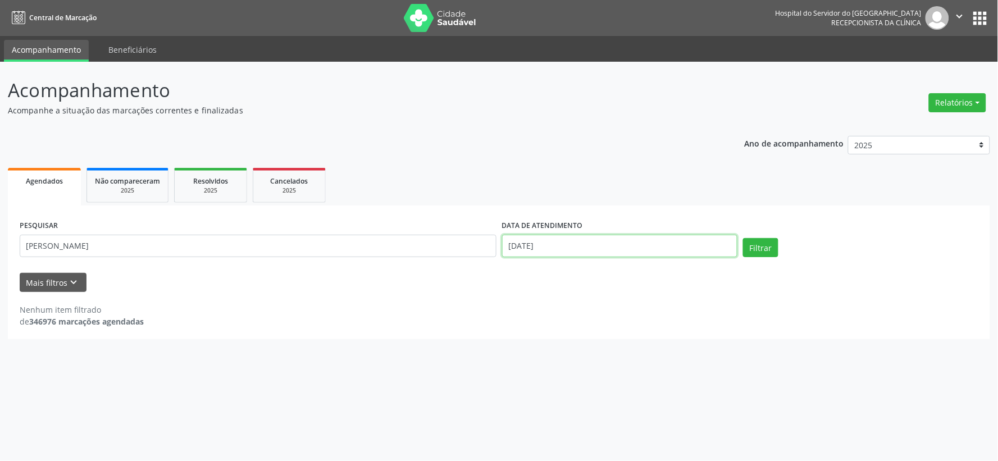
click at [588, 239] on input "[DATE]" at bounding box center [619, 246] width 235 height 22
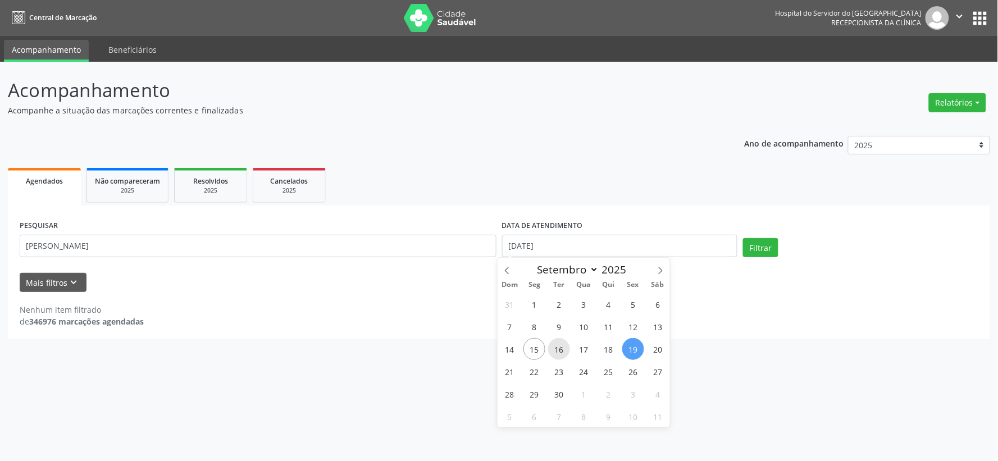
click at [563, 345] on span "16" at bounding box center [559, 349] width 22 height 22
type input "[DATE]"
click at [555, 349] on span "16" at bounding box center [559, 349] width 22 height 22
click at [555, 349] on div "Acompanhamento Acompanhe a situação das marcações correntes e finalizadas Relat…" at bounding box center [499, 261] width 998 height 399
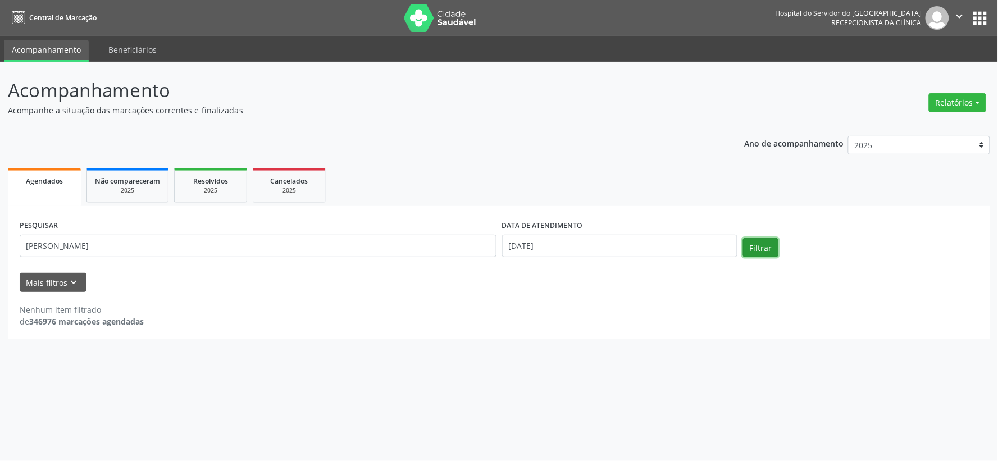
click at [764, 255] on button "Filtrar" at bounding box center [760, 247] width 35 height 19
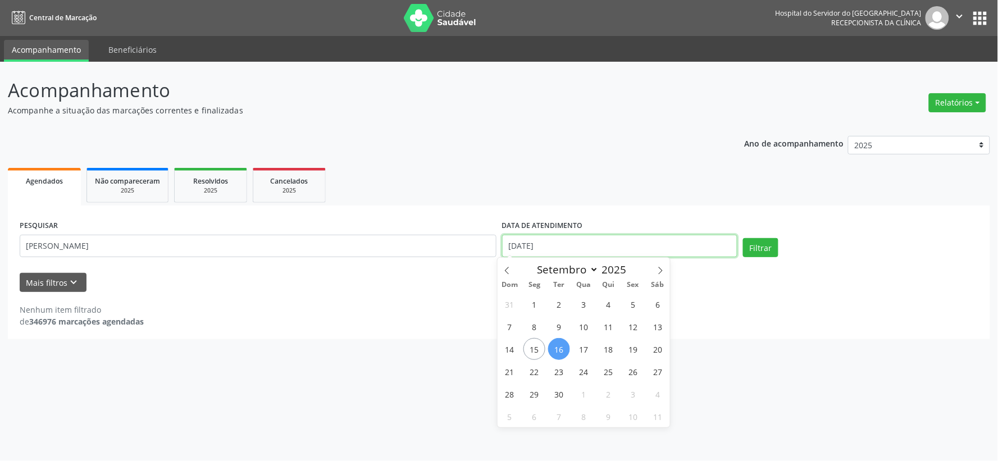
click at [652, 245] on input "[DATE]" at bounding box center [619, 246] width 235 height 22
click at [582, 354] on span "17" at bounding box center [584, 349] width 22 height 22
type input "17/09/2025"
click at [578, 354] on span "17" at bounding box center [584, 349] width 22 height 22
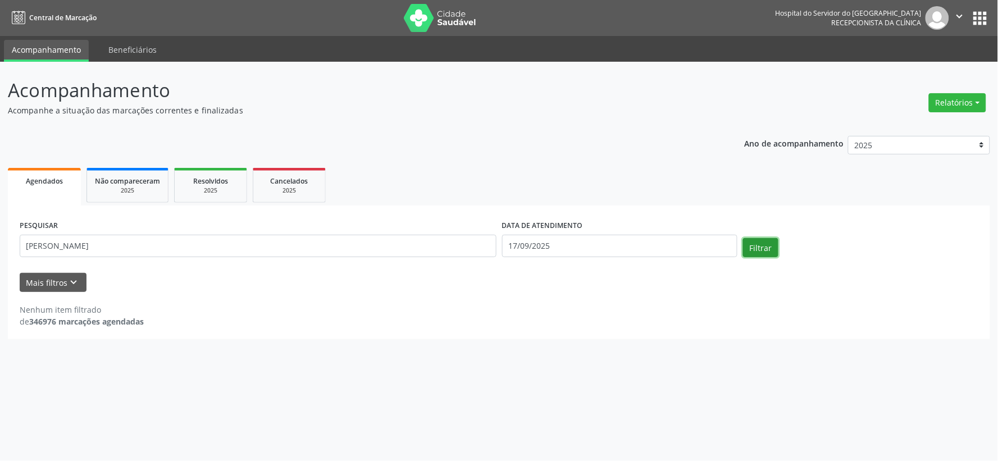
click at [759, 256] on button "Filtrar" at bounding box center [760, 247] width 35 height 19
click at [610, 250] on input "17/09/2025" at bounding box center [619, 246] width 235 height 22
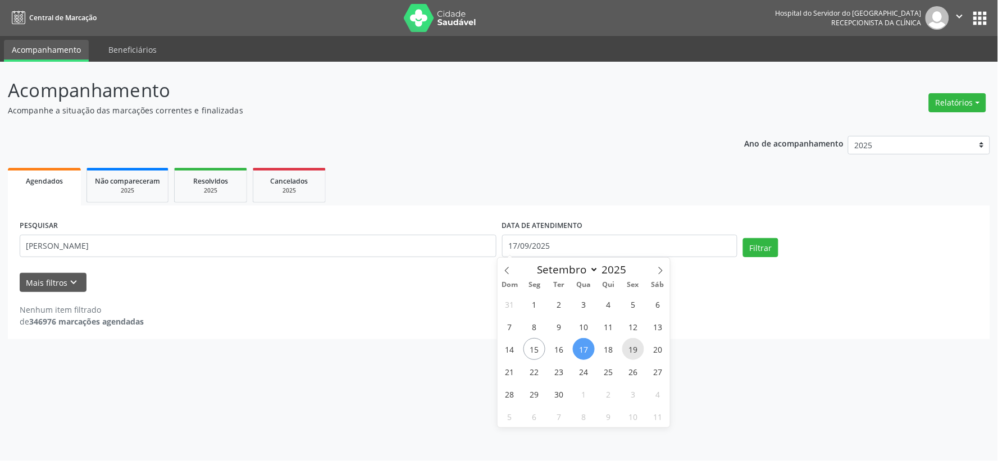
click at [635, 355] on span "19" at bounding box center [633, 349] width 22 height 22
type input "[DATE]"
click at [633, 351] on span "19" at bounding box center [633, 349] width 22 height 22
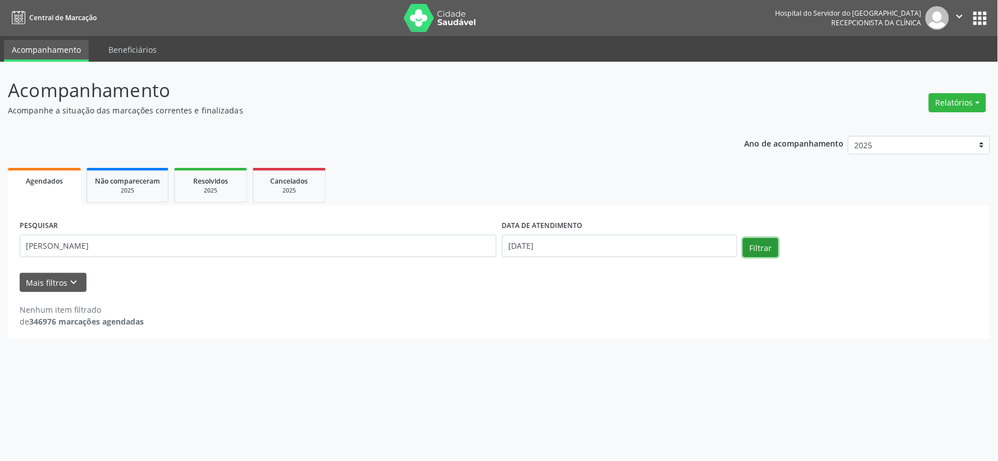
click at [772, 248] on button "Filtrar" at bounding box center [760, 247] width 35 height 19
click at [540, 230] on label "DATA DE ATENDIMENTO" at bounding box center [542, 225] width 81 height 17
click at [540, 231] on label "DATA DE ATENDIMENTO" at bounding box center [542, 225] width 81 height 17
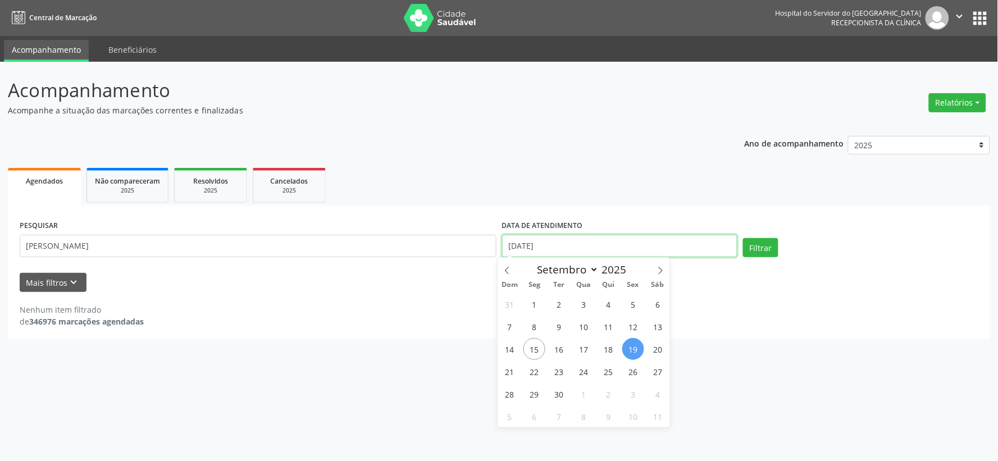
click at [540, 236] on input "[DATE]" at bounding box center [619, 246] width 235 height 22
click at [534, 332] on span "8" at bounding box center [534, 327] width 22 height 22
type input "[DATE]"
click at [534, 332] on span "8" at bounding box center [534, 327] width 22 height 22
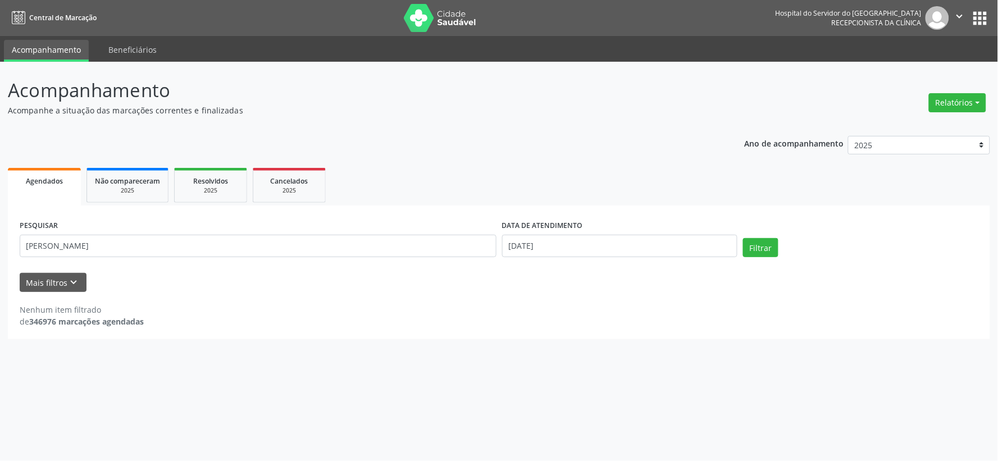
click at [534, 332] on div "PESQUISAR [PERSON_NAME] DATA DE ATENDIMENTO [DATE] Filtrar UNIDADE EXECUTANTE S…" at bounding box center [499, 272] width 982 height 134
click at [750, 244] on button "Filtrar" at bounding box center [760, 247] width 35 height 19
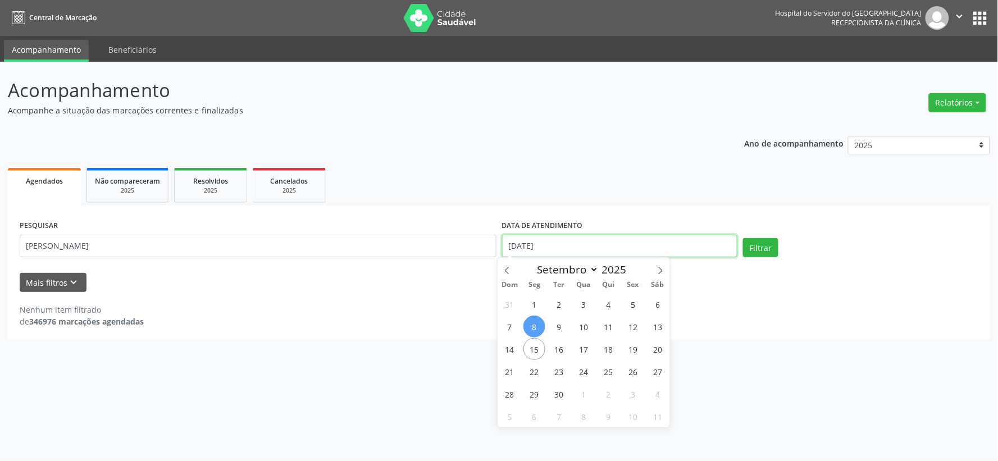
click at [564, 236] on input "[DATE]" at bounding box center [619, 246] width 235 height 22
click at [613, 333] on span "11" at bounding box center [608, 327] width 22 height 22
type input "[DATE]"
click at [613, 333] on span "11" at bounding box center [608, 327] width 22 height 22
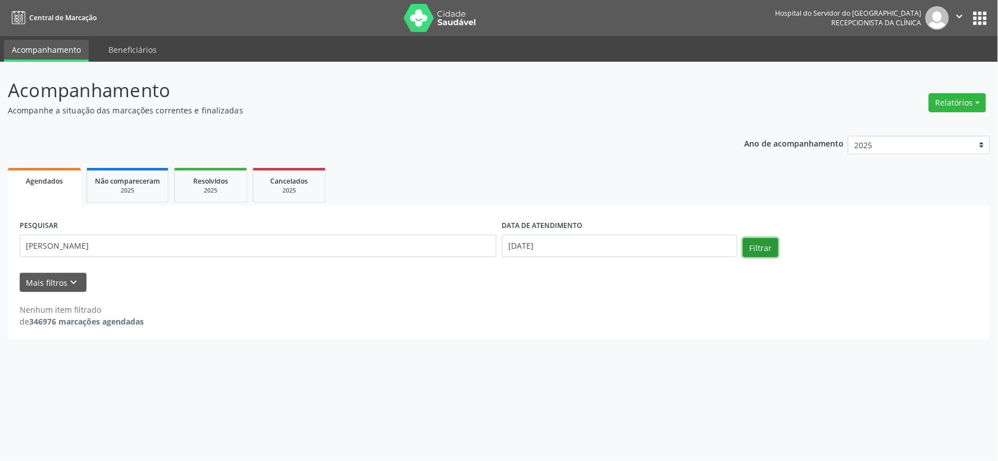
click at [761, 244] on button "Filtrar" at bounding box center [760, 247] width 35 height 19
click at [569, 249] on input "[DATE]" at bounding box center [619, 246] width 235 height 22
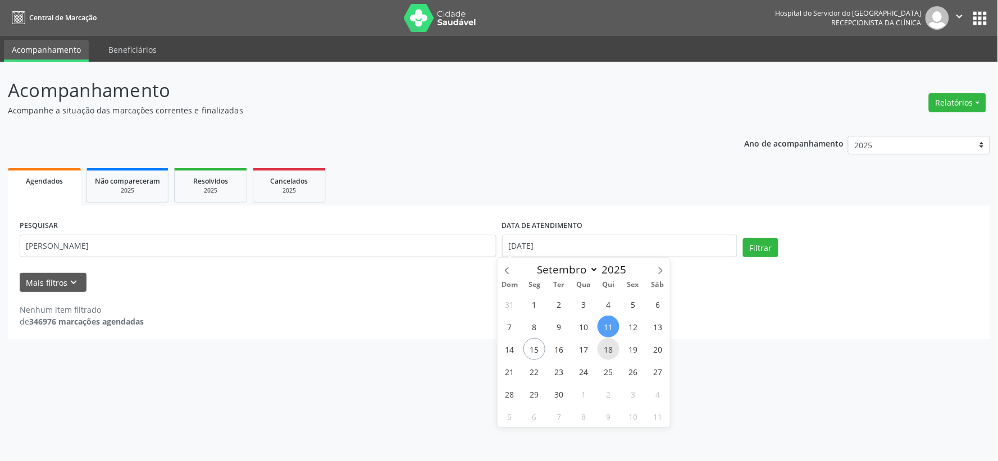
click at [609, 355] on span "18" at bounding box center [608, 349] width 22 height 22
type input "[DATE]"
select select "8"
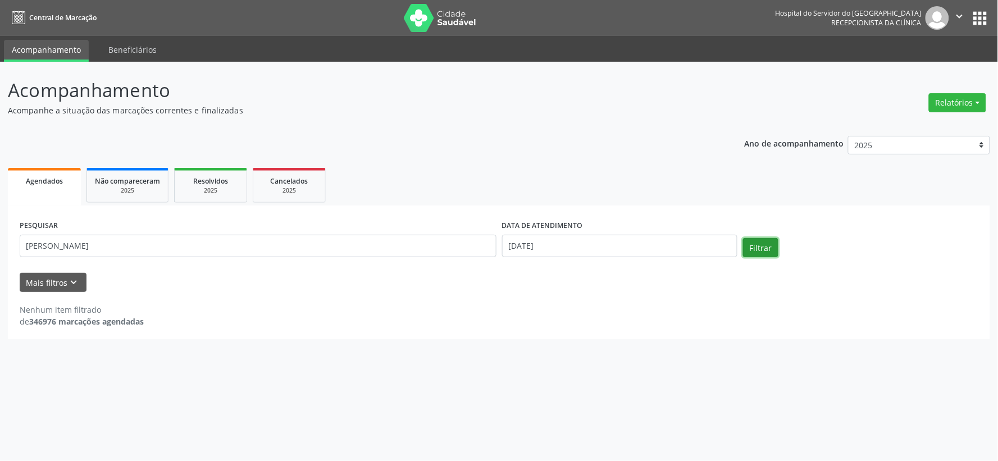
click at [758, 243] on button "Filtrar" at bounding box center [760, 247] width 35 height 19
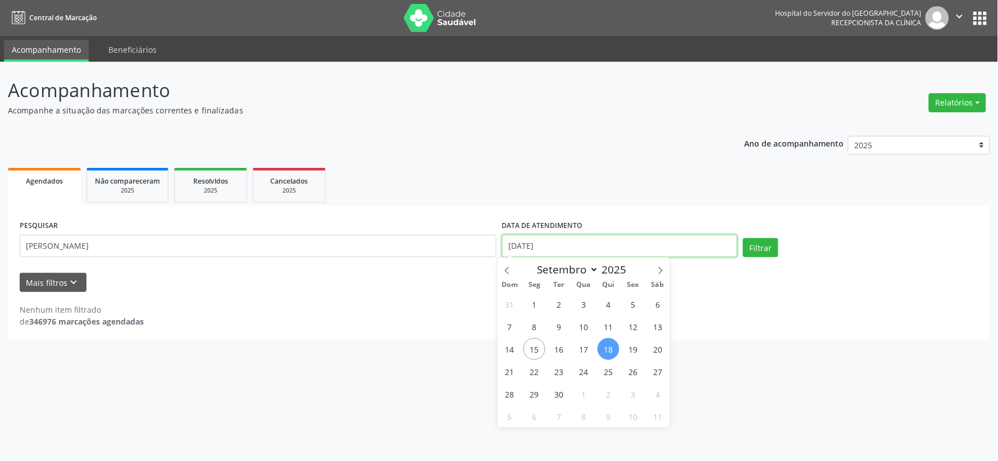
click at [589, 251] on input "[DATE]" at bounding box center [619, 246] width 235 height 22
click at [639, 350] on span "19" at bounding box center [633, 349] width 22 height 22
type input "[DATE]"
click at [639, 350] on span "19" at bounding box center [633, 349] width 22 height 22
select select "8"
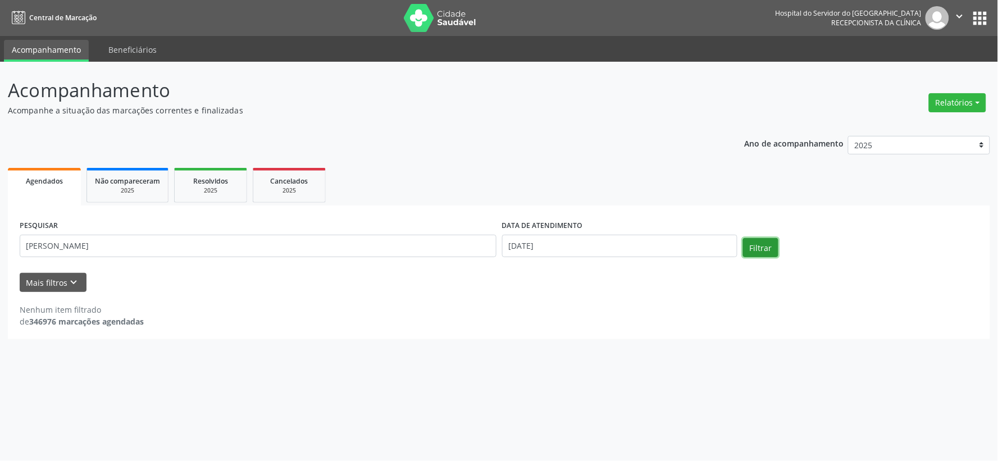
click at [749, 249] on button "Filtrar" at bounding box center [760, 247] width 35 height 19
click at [537, 250] on input "[DATE]" at bounding box center [619, 246] width 235 height 22
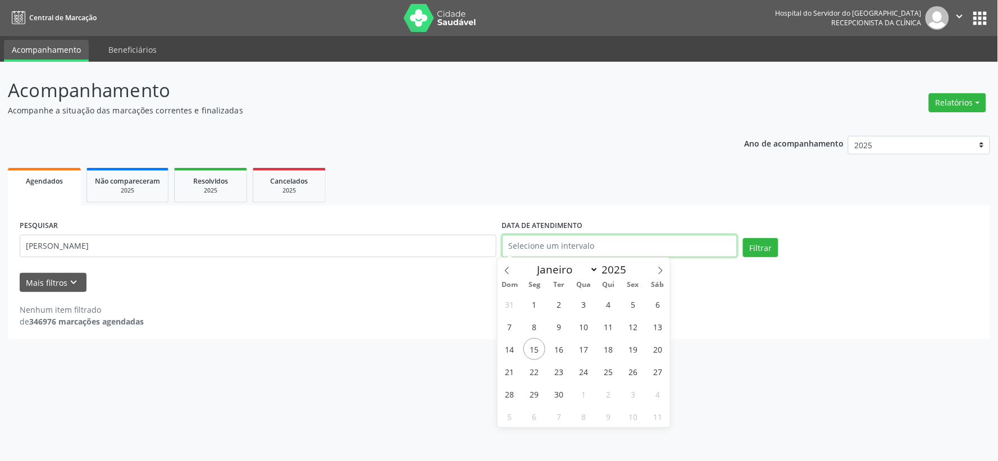
click at [743, 238] on button "Filtrar" at bounding box center [760, 247] width 35 height 19
drag, startPoint x: 307, startPoint y: 335, endPoint x: 313, endPoint y: 332, distance: 6.6
click at [308, 335] on div "PESQUISAR [PERSON_NAME] DATA DE ATENDIMENTO Filtrar UNIDADE EXECUTANTE Selecion…" at bounding box center [499, 272] width 982 height 134
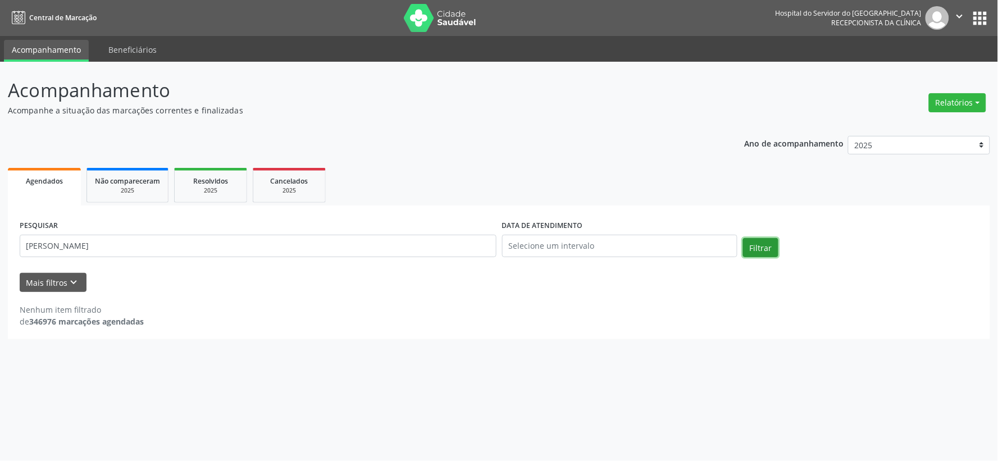
click at [753, 245] on button "Filtrar" at bounding box center [760, 247] width 35 height 19
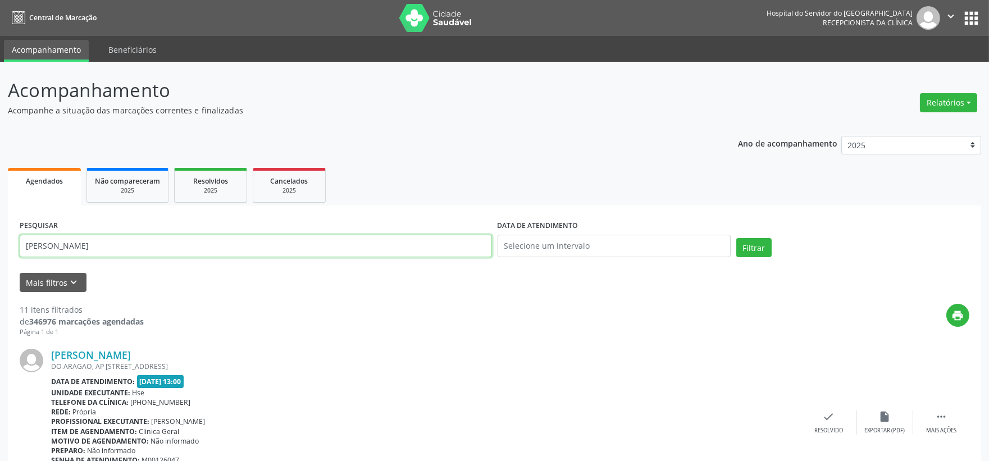
click at [125, 243] on input "[PERSON_NAME]" at bounding box center [256, 246] width 472 height 22
click at [753, 253] on button "Filtrar" at bounding box center [753, 247] width 35 height 19
click at [57, 289] on button "Mais filtros keyboard_arrow_down" at bounding box center [53, 283] width 67 height 20
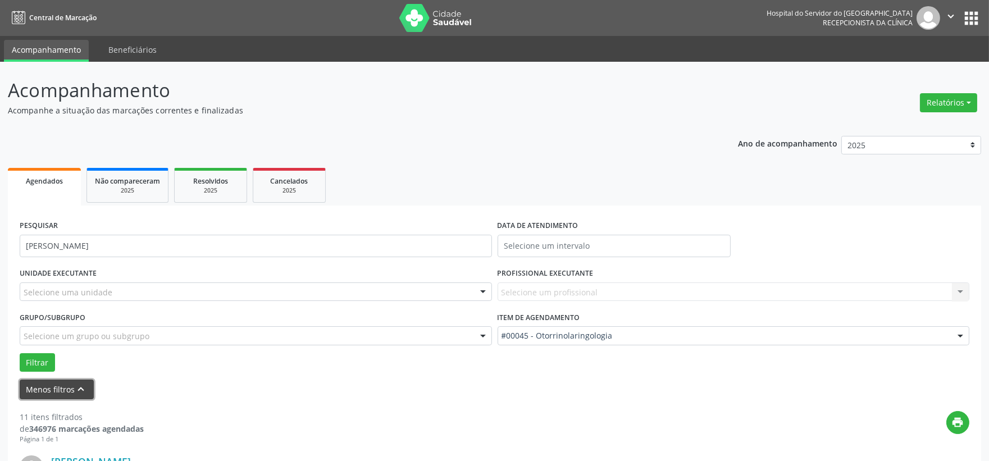
click at [57, 394] on button "Menos filtros keyboard_arrow_up" at bounding box center [57, 390] width 74 height 20
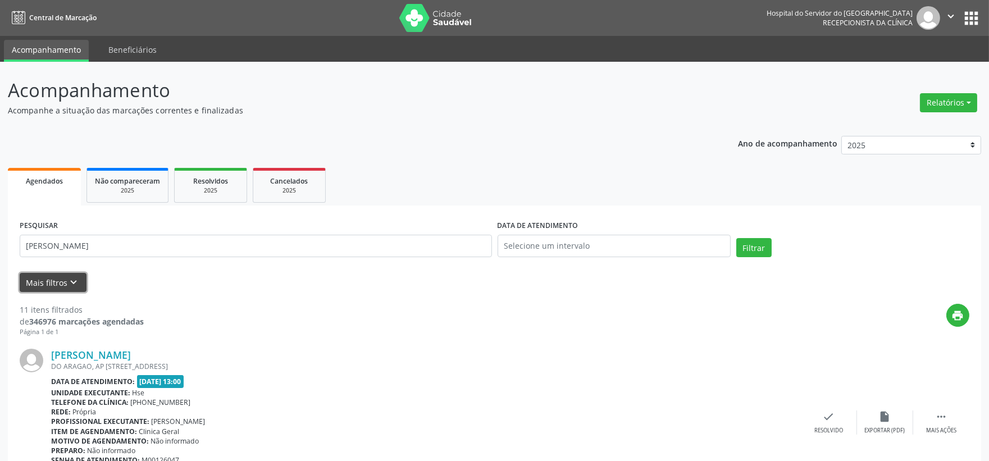
click at [79, 281] on icon "keyboard_arrow_down" at bounding box center [74, 282] width 12 height 12
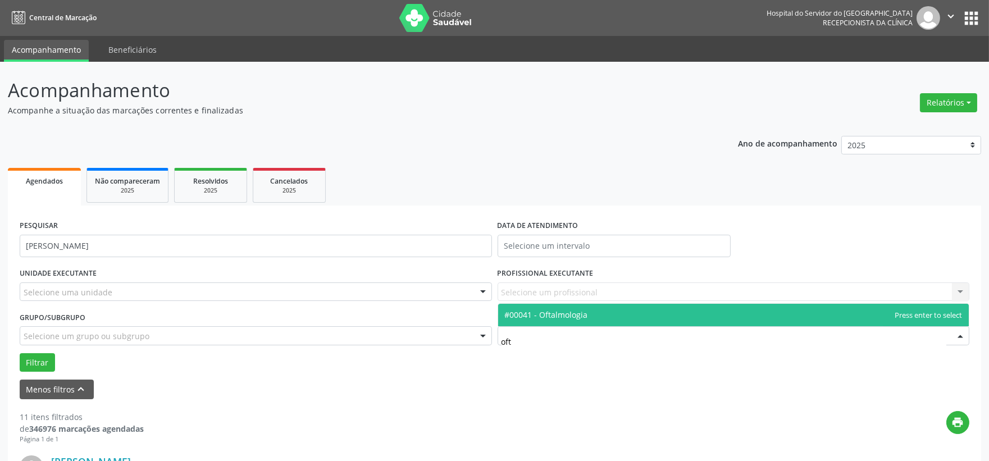
click at [563, 322] on span "#00041 - Oftalmologia" at bounding box center [733, 315] width 471 height 22
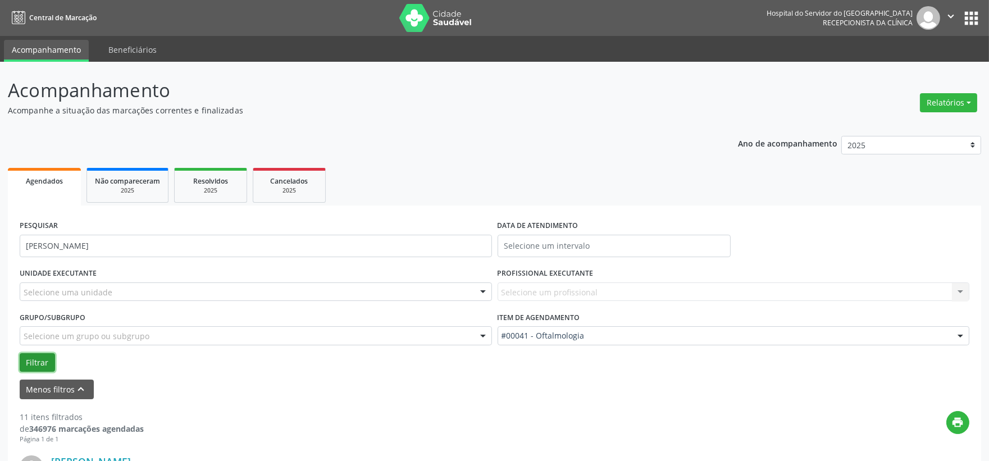
click at [52, 358] on button "Filtrar" at bounding box center [37, 362] width 35 height 19
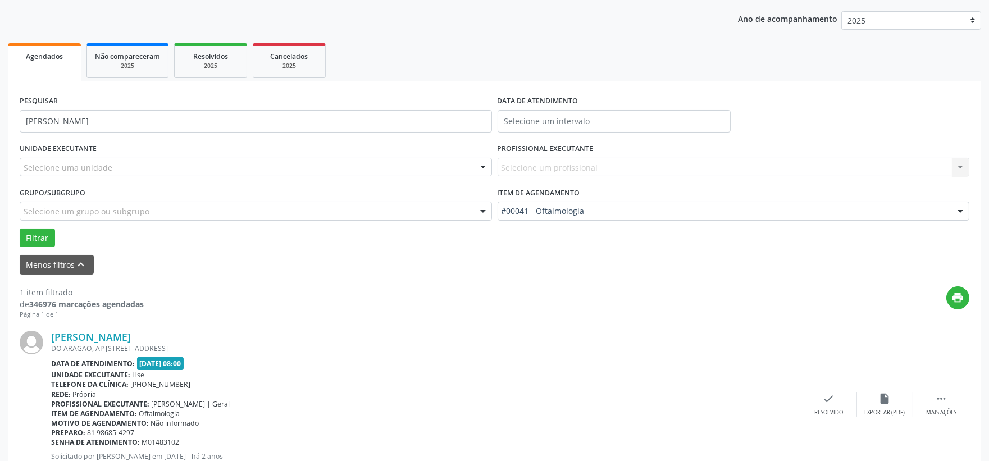
scroll to position [172, 0]
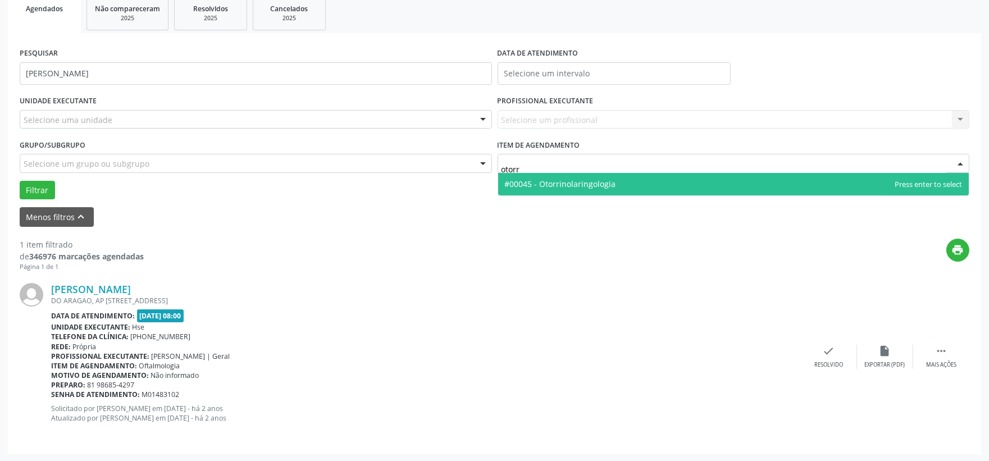
type input "otorri"
click at [574, 184] on span "#00045 - Otorrinolaringologia" at bounding box center [560, 184] width 111 height 11
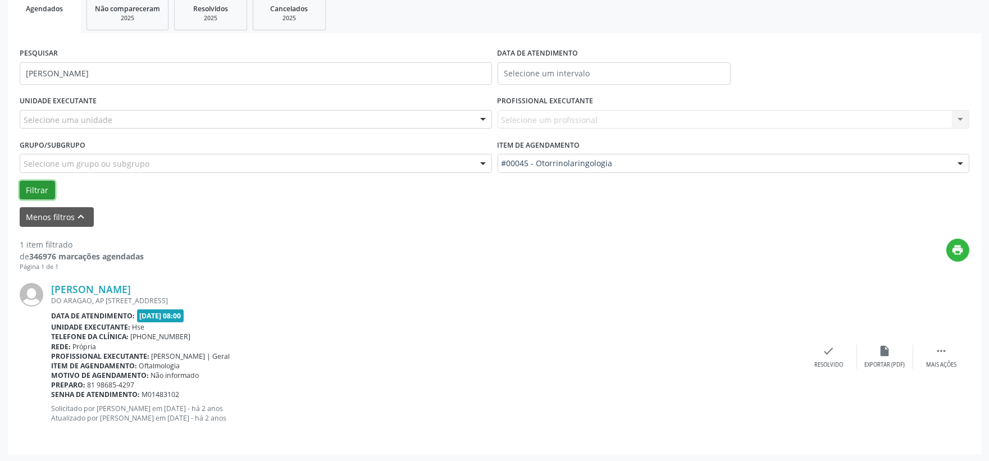
click at [24, 191] on button "Filtrar" at bounding box center [37, 190] width 35 height 19
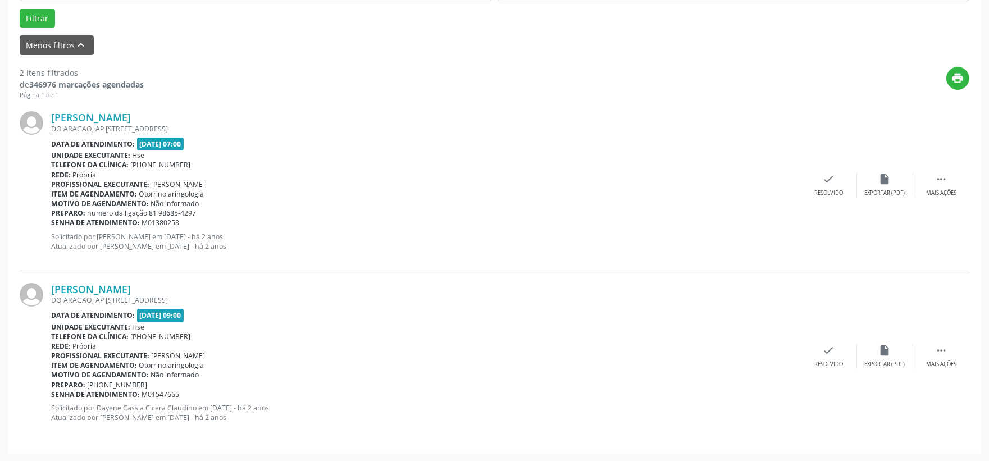
scroll to position [157, 0]
